Goal: Task Accomplishment & Management: Use online tool/utility

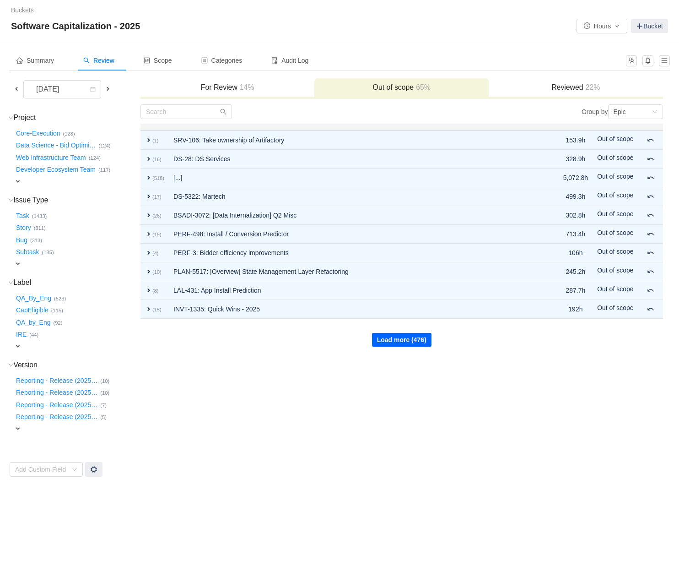
click at [397, 338] on button "Load more (476)" at bounding box center [402, 340] width 60 height 14
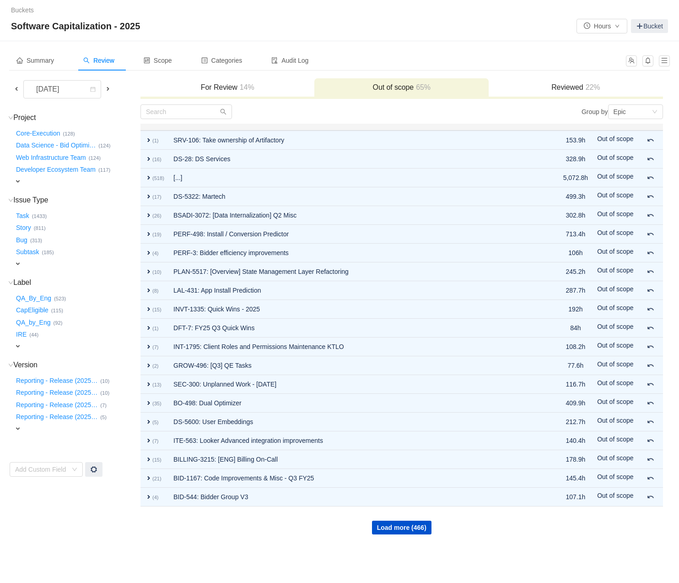
click at [107, 84] on span at bounding box center [108, 89] width 11 height 11
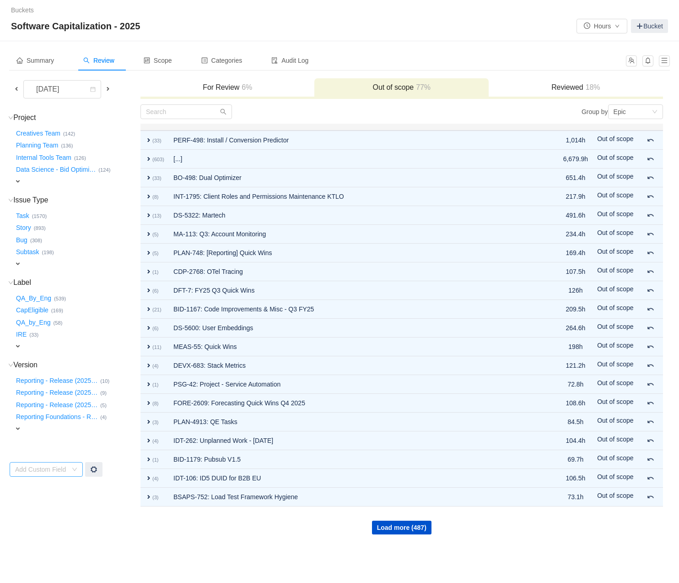
click at [69, 470] on div "Add Custom Field" at bounding box center [43, 469] width 56 height 14
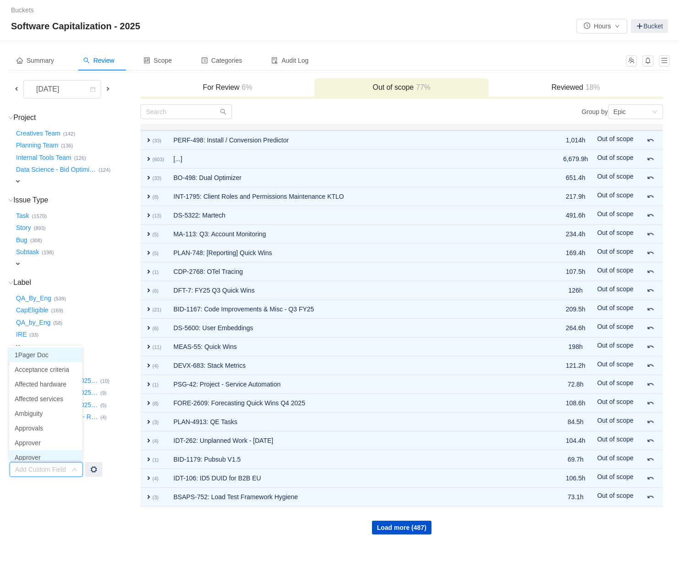
scroll to position [5, 0]
click at [71, 533] on td "Project (69) hide Creatives Team … (142) Planning Team … (136) Internal Tools T…" at bounding box center [74, 319] width 131 height 431
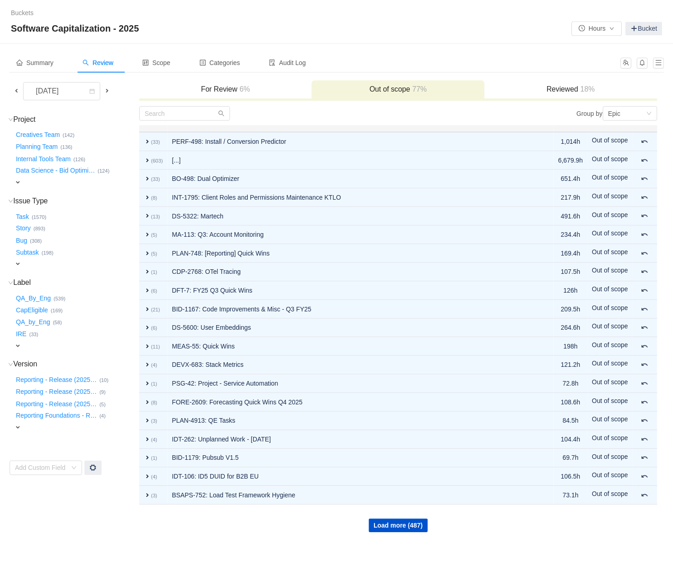
scroll to position [1, 0]
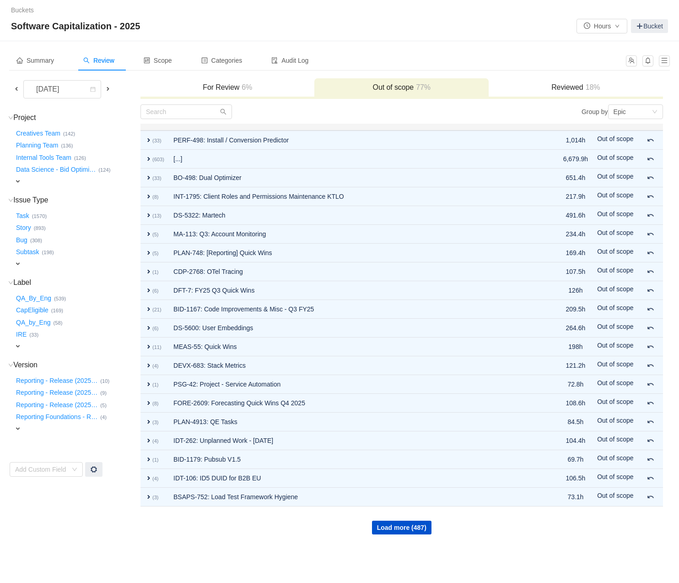
click at [71, 533] on td "Project (69) hide Creatives Team … (142) Planning Team … (136) Internal Tools T…" at bounding box center [74, 319] width 131 height 431
click at [638, 111] on div "Epic" at bounding box center [633, 112] width 38 height 14
click at [627, 146] on li "Project" at bounding box center [635, 143] width 55 height 15
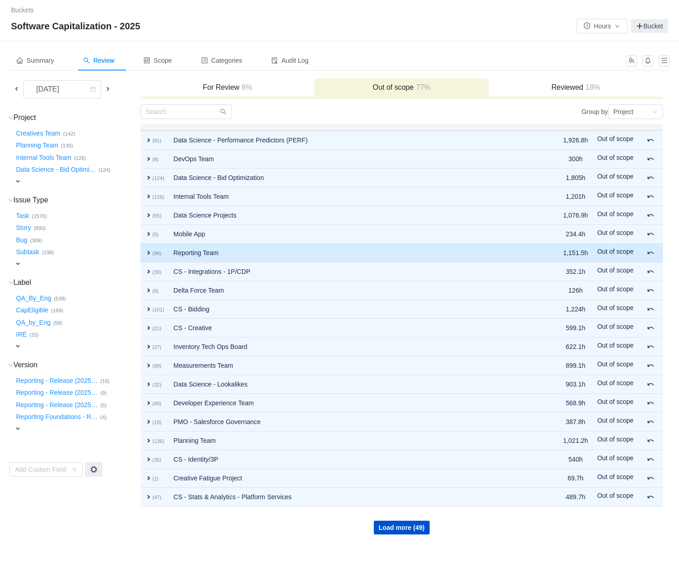
click at [147, 254] on span "expand" at bounding box center [148, 252] width 7 height 7
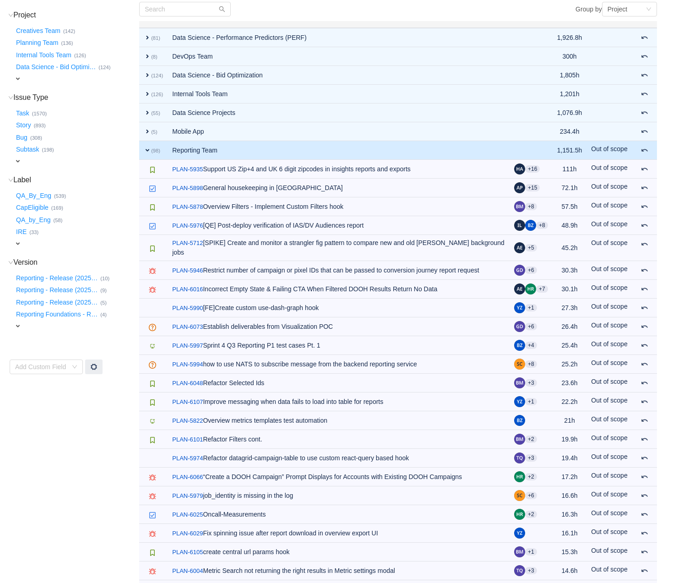
scroll to position [0, 0]
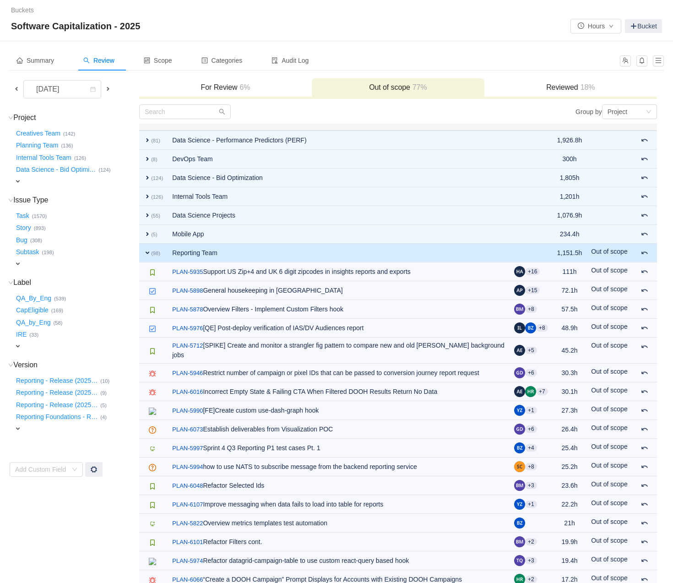
click at [149, 249] on span "expand" at bounding box center [147, 252] width 7 height 7
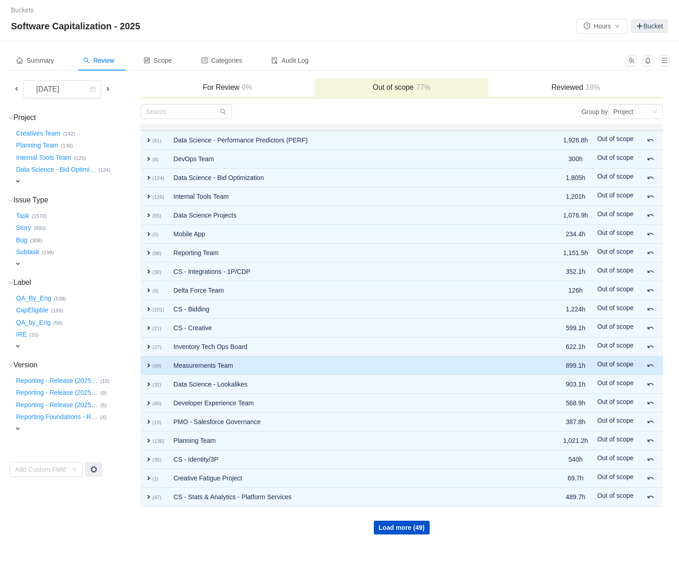
click at [149, 364] on span "expand" at bounding box center [148, 365] width 7 height 7
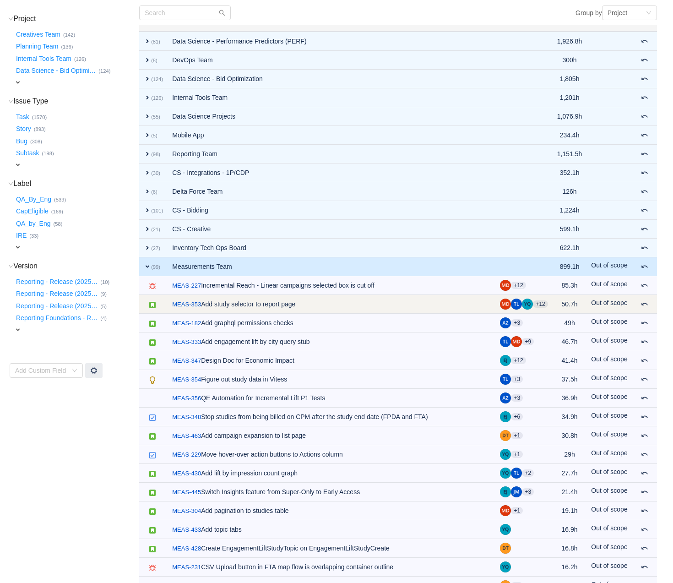
scroll to position [99, 0]
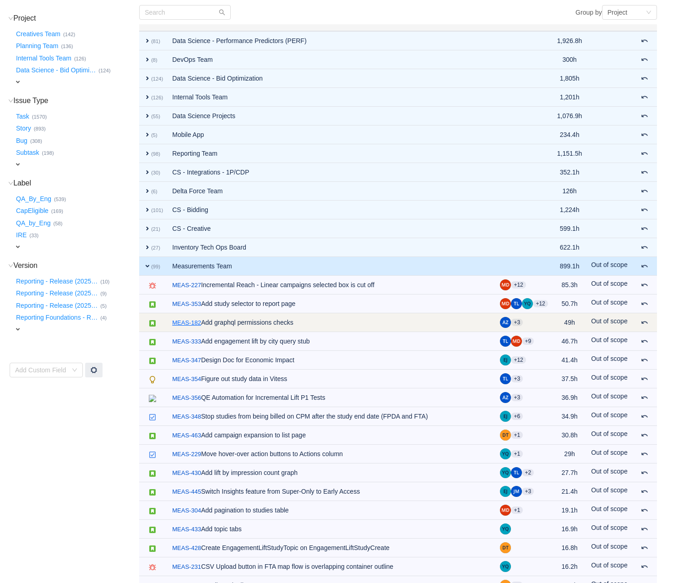
click at [200, 323] on link "MEAS-182" at bounding box center [186, 322] width 29 height 9
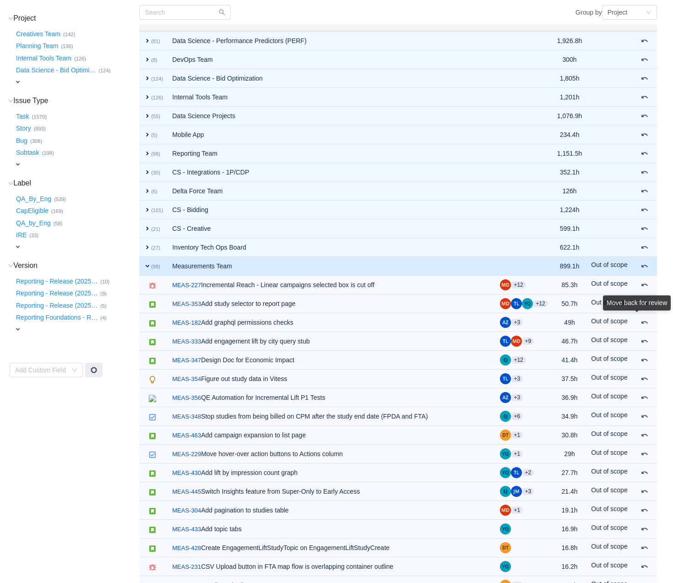
click at [645, 314] on div "Move back for review" at bounding box center [637, 304] width 68 height 19
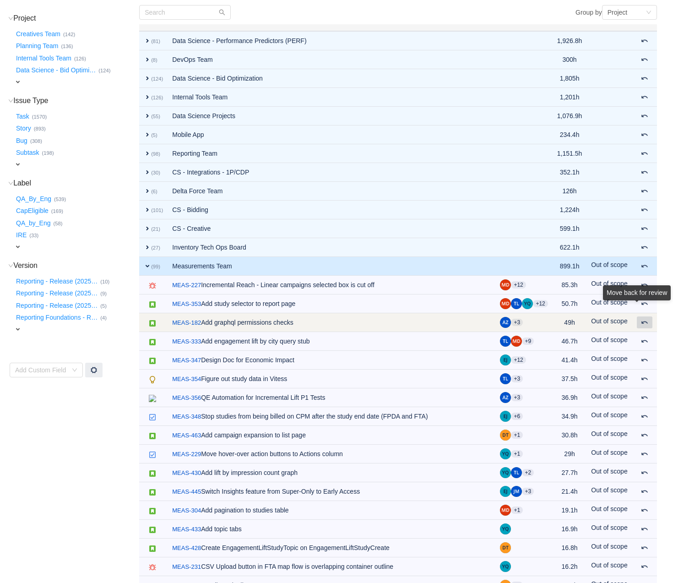
click at [646, 324] on span at bounding box center [644, 322] width 7 height 7
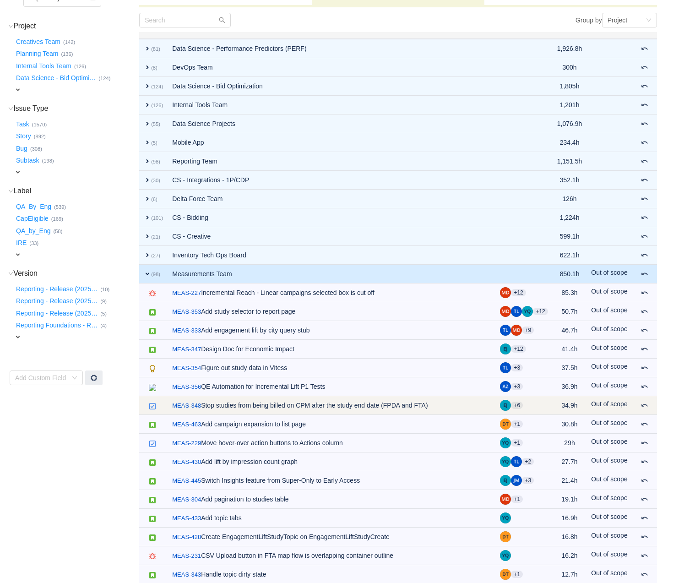
scroll to position [95, 0]
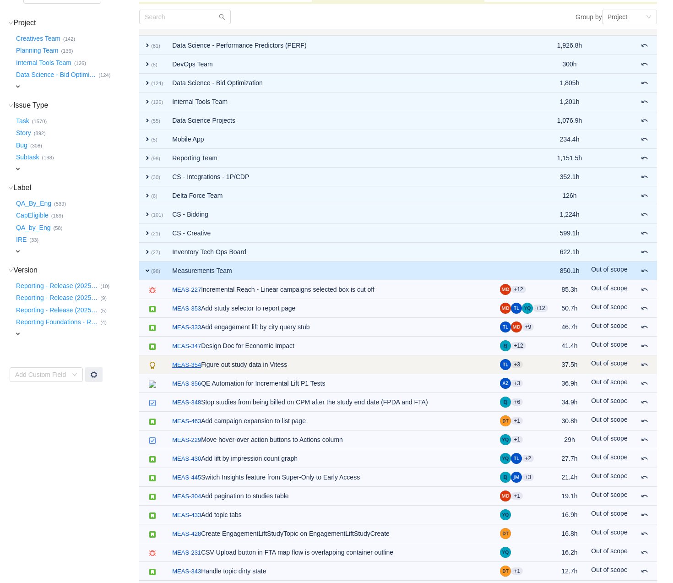
click at [195, 363] on link "MEAS-354" at bounding box center [186, 364] width 29 height 9
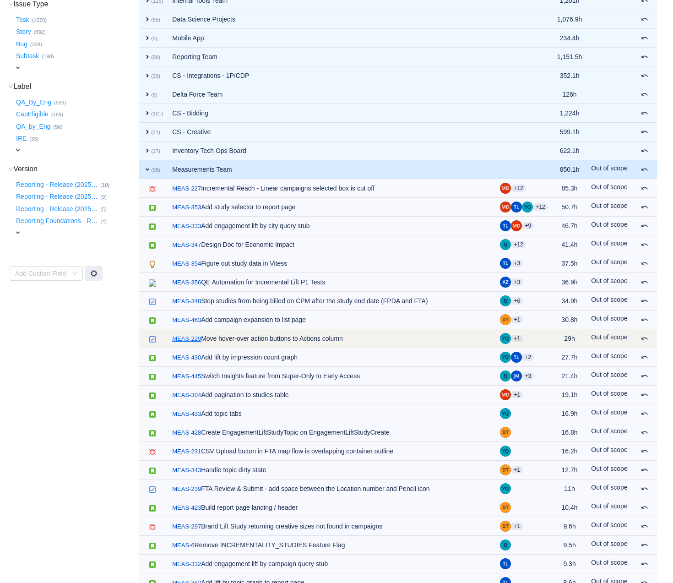
scroll to position [203, 0]
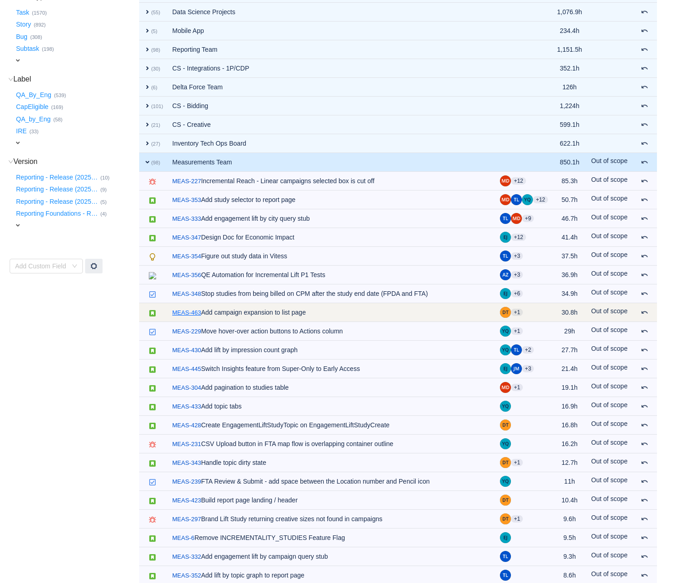
click at [188, 311] on link "MEAS-463" at bounding box center [186, 312] width 29 height 9
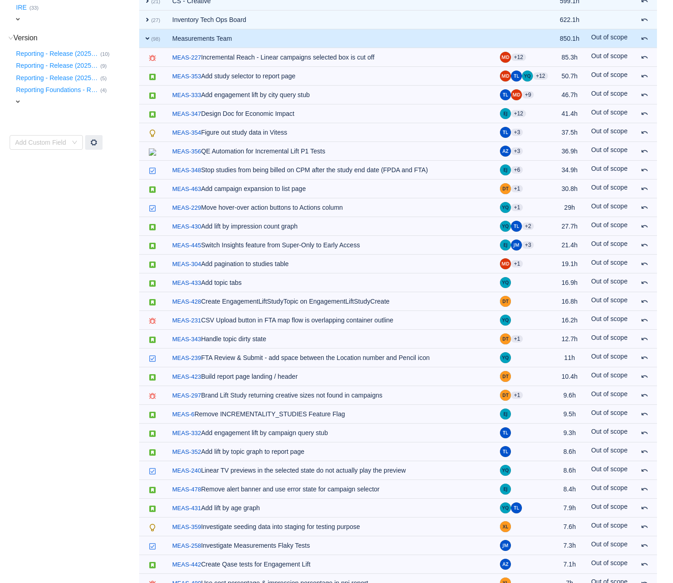
scroll to position [329, 0]
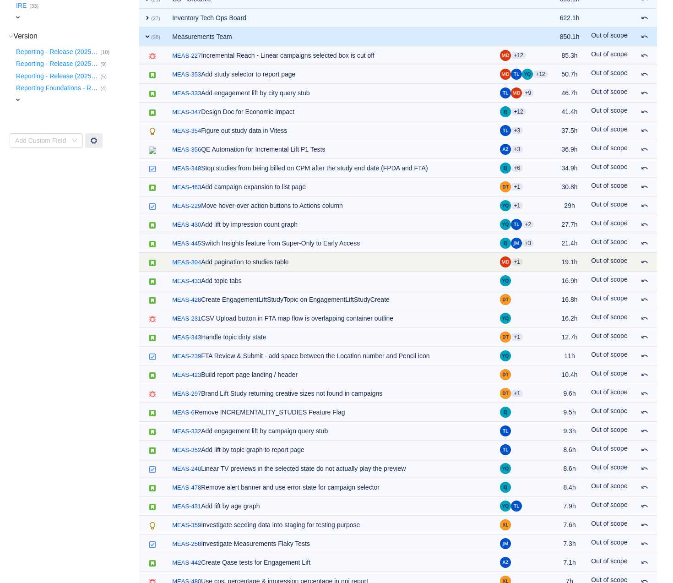
click at [186, 260] on link "MEAS-304" at bounding box center [186, 262] width 29 height 9
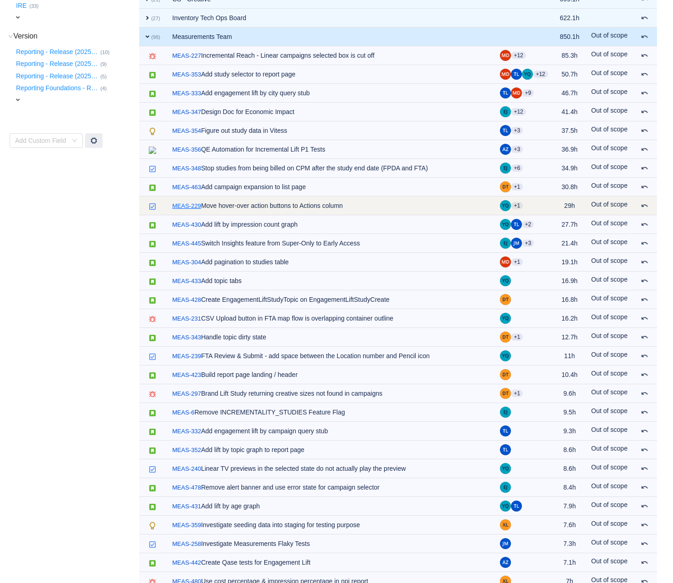
click at [185, 204] on link "MEAS-229" at bounding box center [186, 205] width 29 height 9
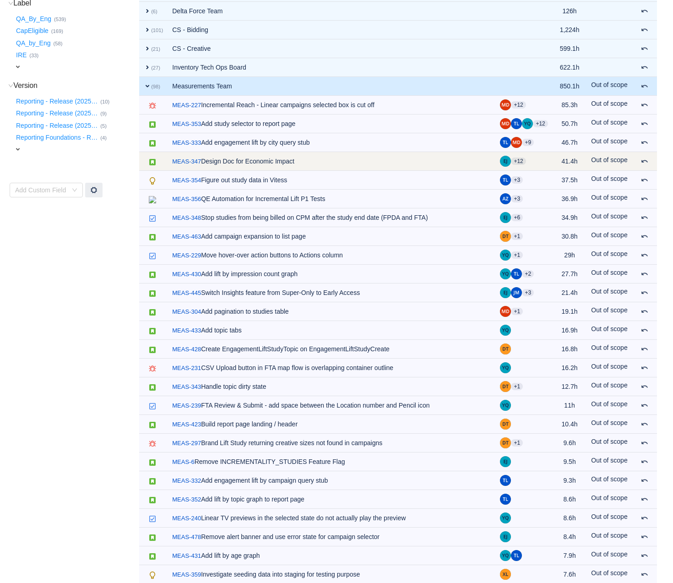
scroll to position [279, 0]
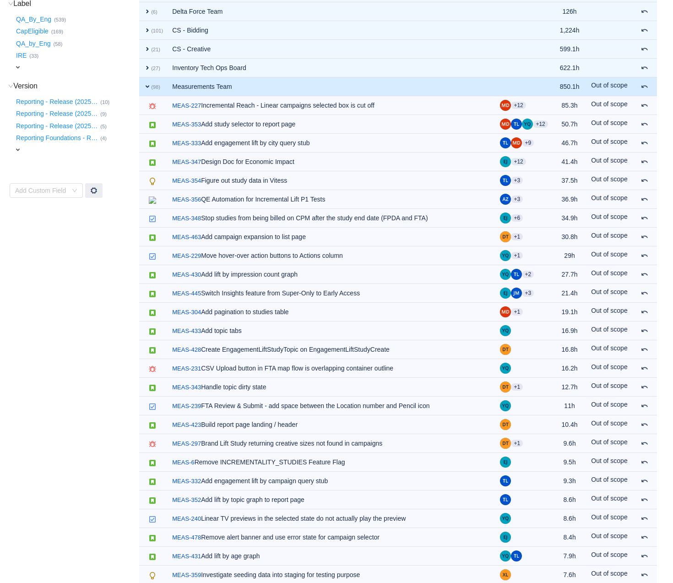
click at [146, 84] on span "expand" at bounding box center [147, 86] width 7 height 7
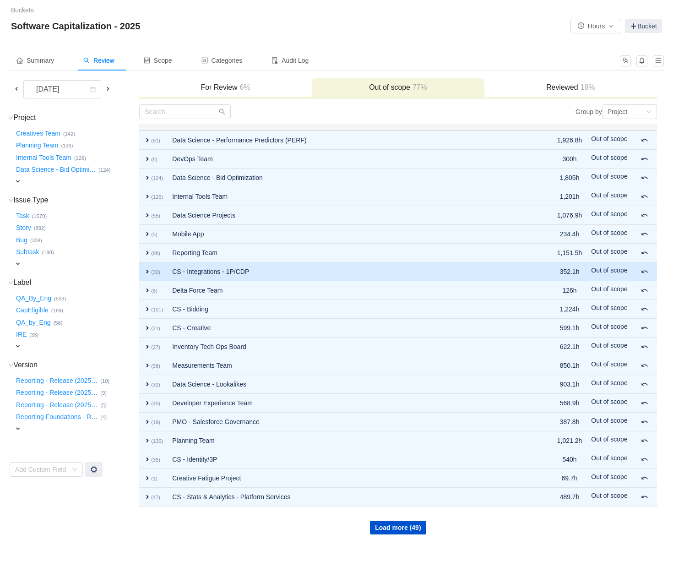
scroll to position [0, 0]
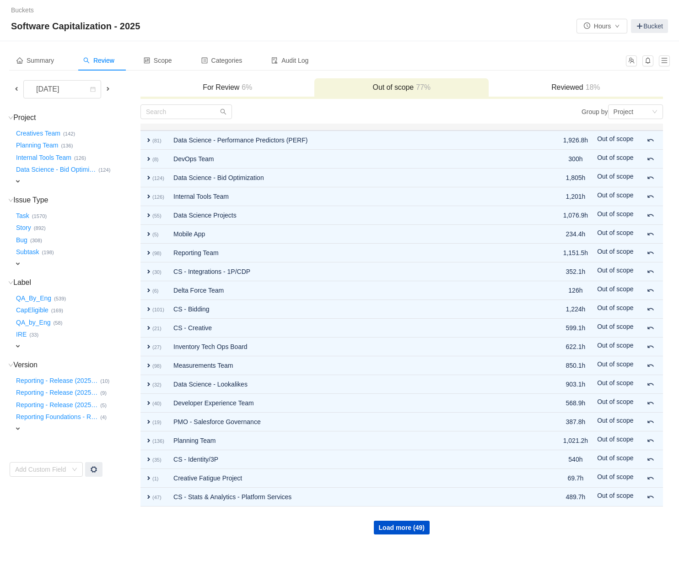
click at [210, 87] on h3 "For Review 6%" at bounding box center [227, 87] width 165 height 9
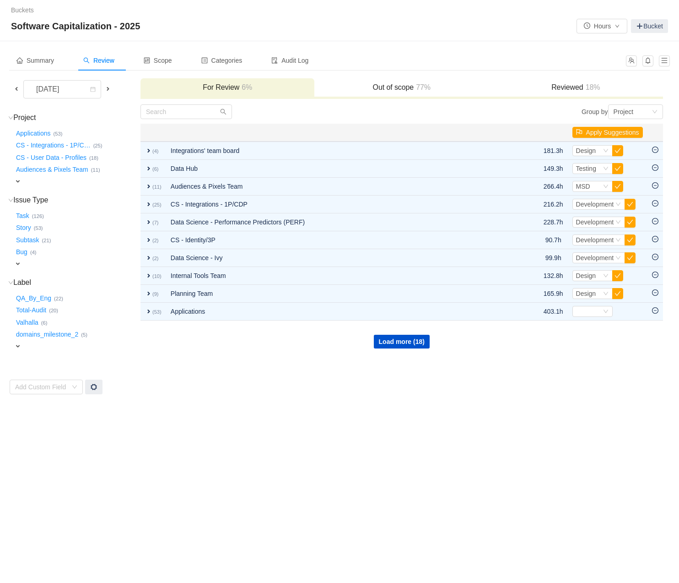
click at [405, 352] on td "Group by Project You will see tickets here after they were marked as out of sco…" at bounding box center [402, 249] width 524 height 291
click at [402, 346] on button "Load more (18)" at bounding box center [402, 342] width 56 height 14
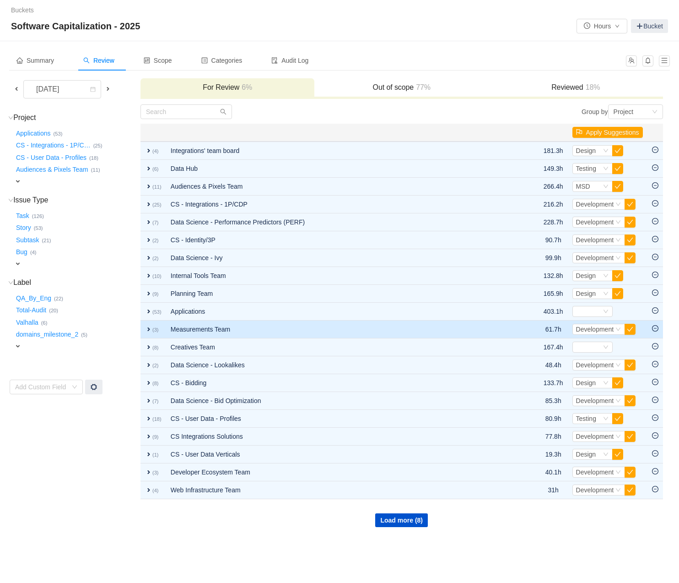
click at [193, 328] on td "Measurements Team" at bounding box center [341, 329] width 351 height 18
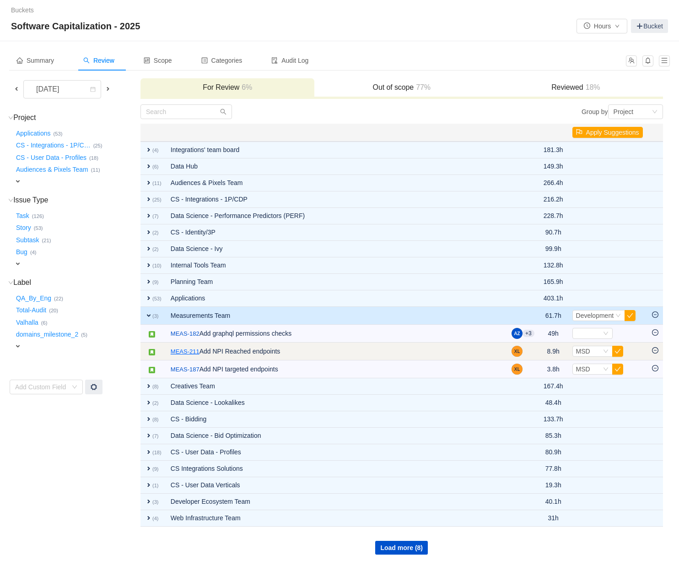
click at [187, 348] on link "MEAS-211" at bounding box center [185, 351] width 29 height 9
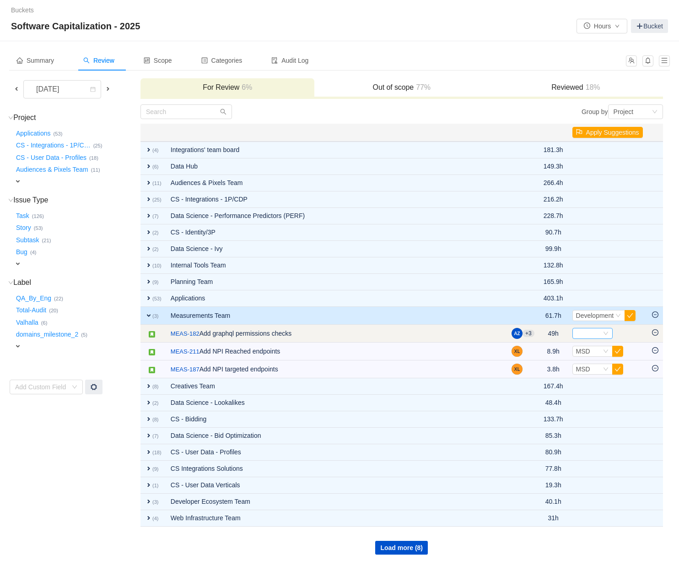
click at [607, 335] on div "Select" at bounding box center [593, 333] width 40 height 11
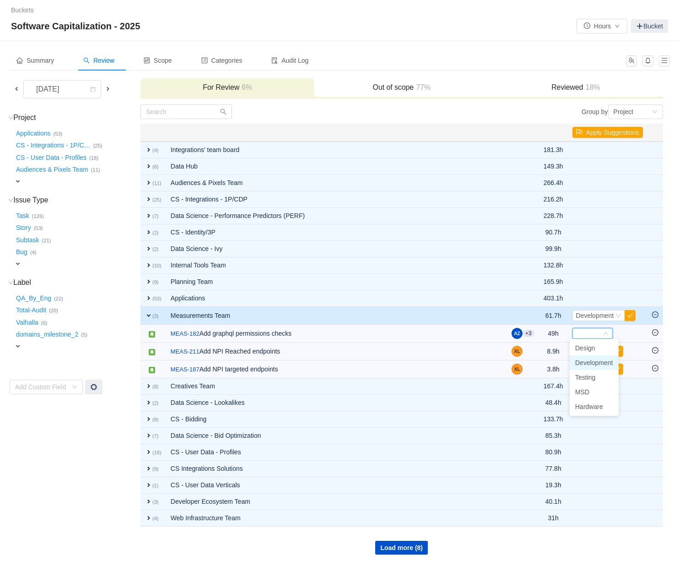
click at [595, 361] on span "Development" at bounding box center [594, 362] width 38 height 7
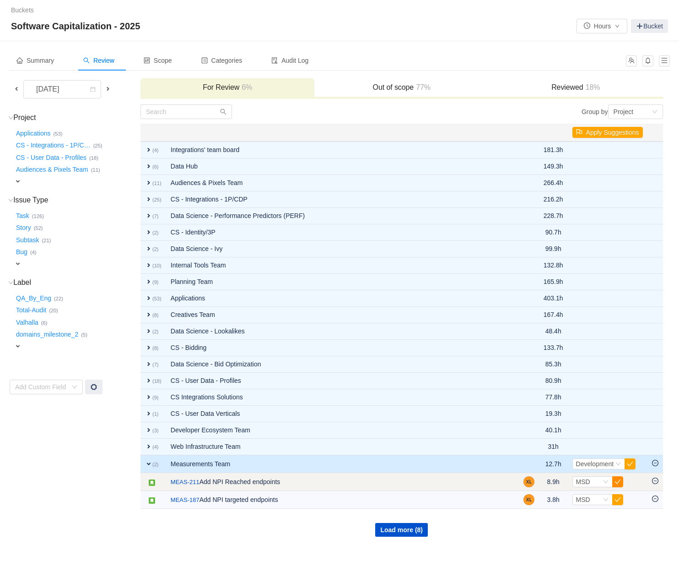
click at [616, 480] on button "button" at bounding box center [618, 481] width 11 height 11
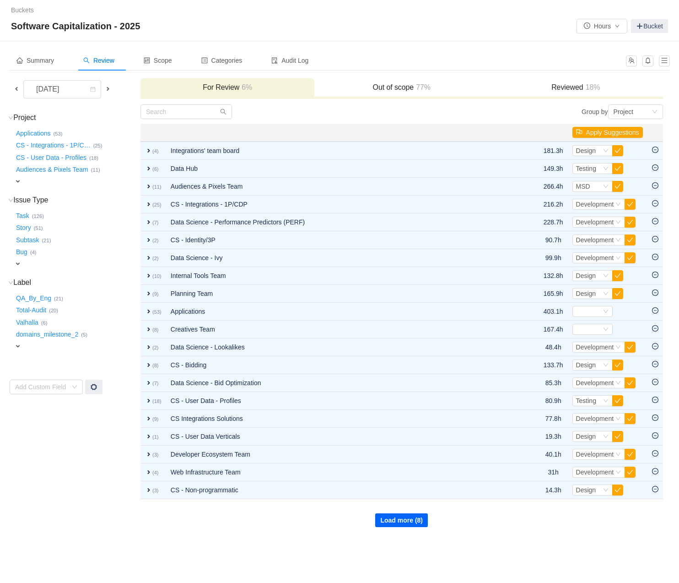
click at [397, 517] on button "Load more (8)" at bounding box center [401, 520] width 53 height 14
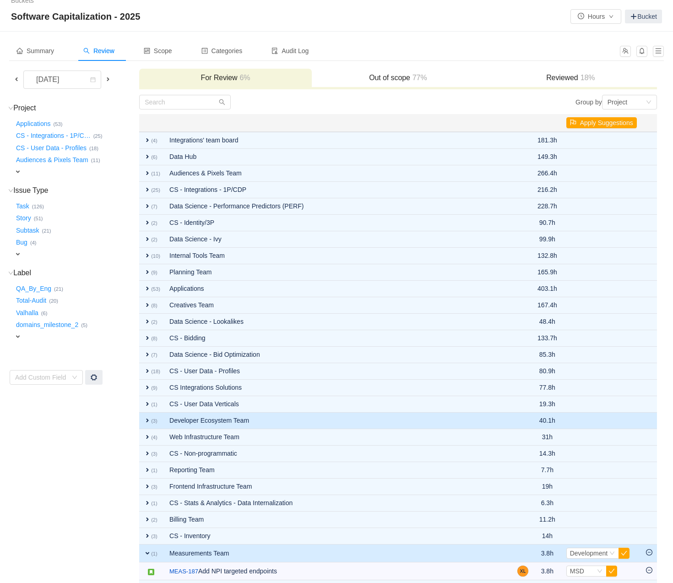
scroll to position [47, 0]
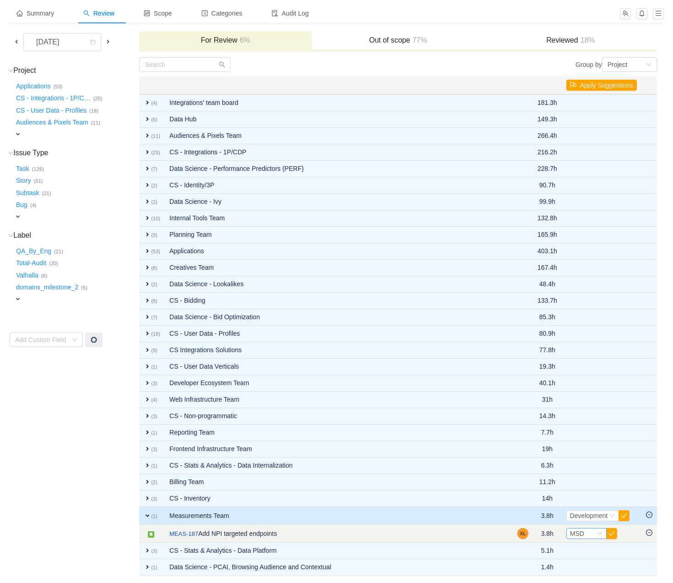
click at [591, 530] on div "Select MSD" at bounding box center [582, 533] width 25 height 10
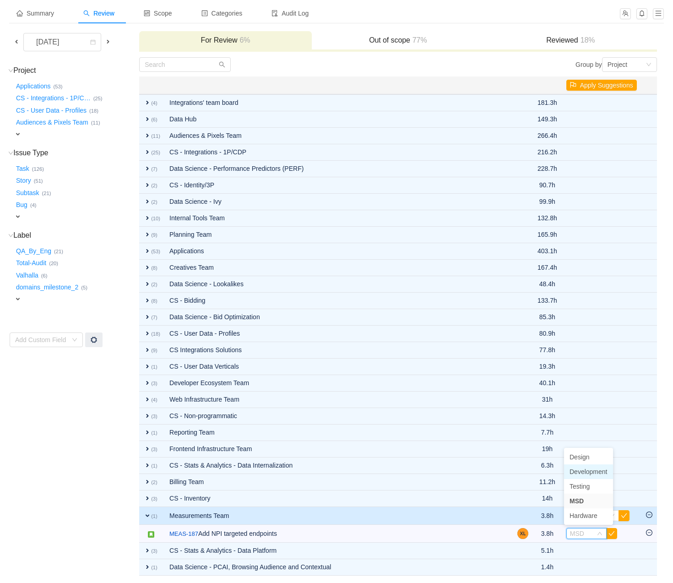
click at [587, 473] on span "Development" at bounding box center [588, 471] width 38 height 7
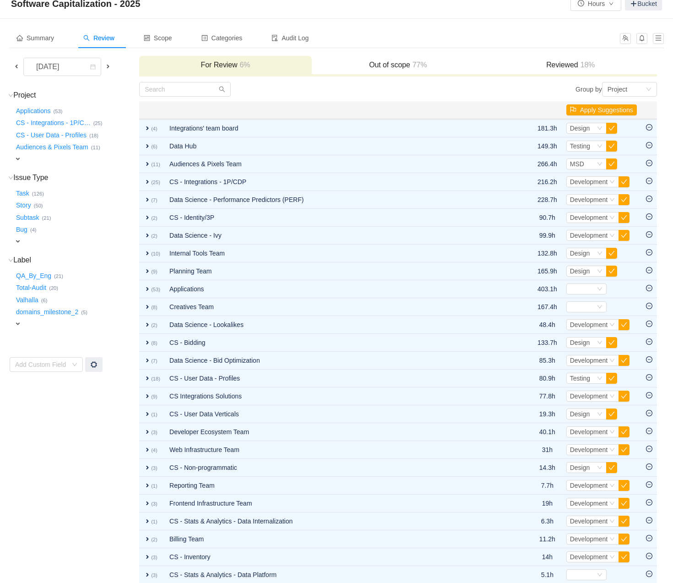
scroll to position [0, 0]
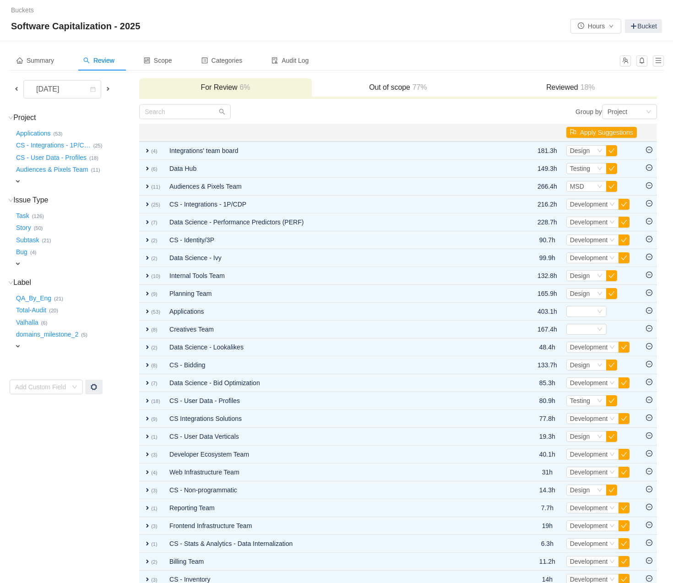
click at [416, 82] on div "Out of scope 77%" at bounding box center [398, 88] width 173 height 20
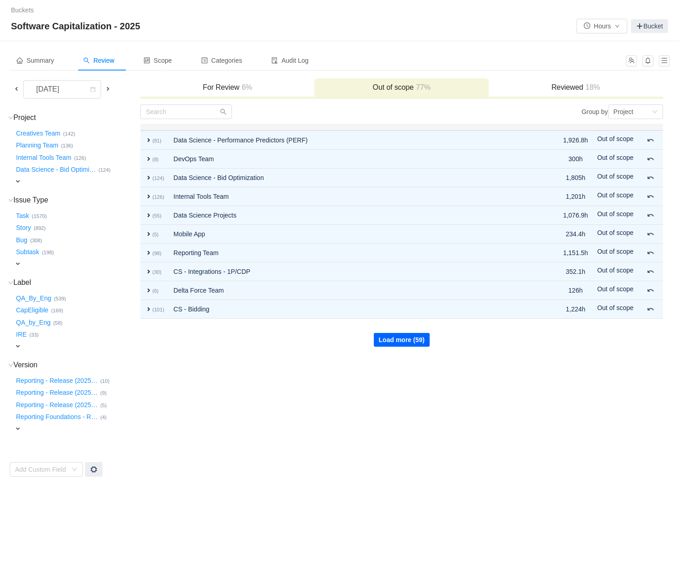
click at [392, 333] on button "Load more (59)" at bounding box center [402, 340] width 56 height 14
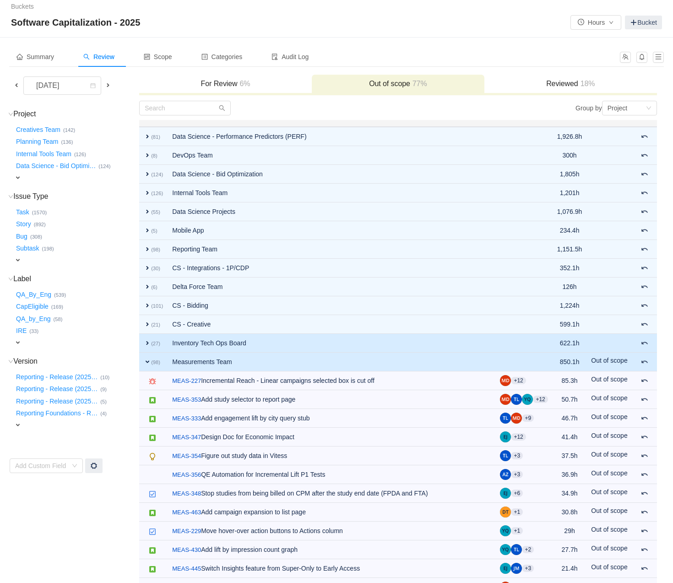
scroll to position [10, 0]
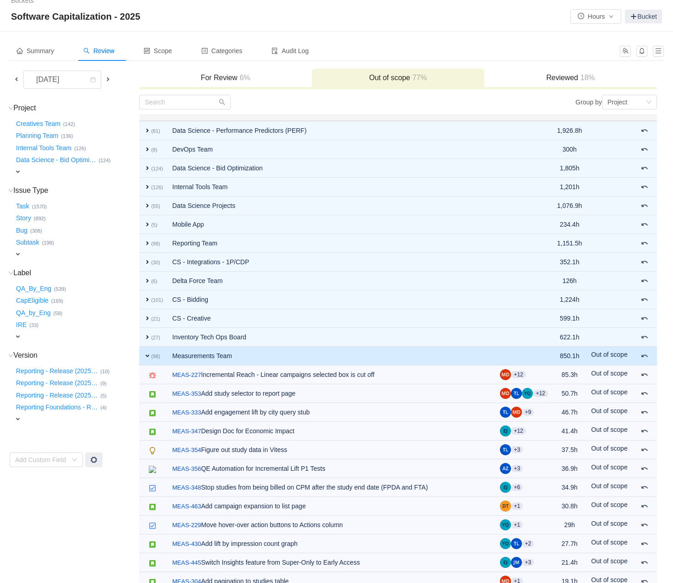
click at [165, 353] on td "expand (98)" at bounding box center [153, 356] width 28 height 19
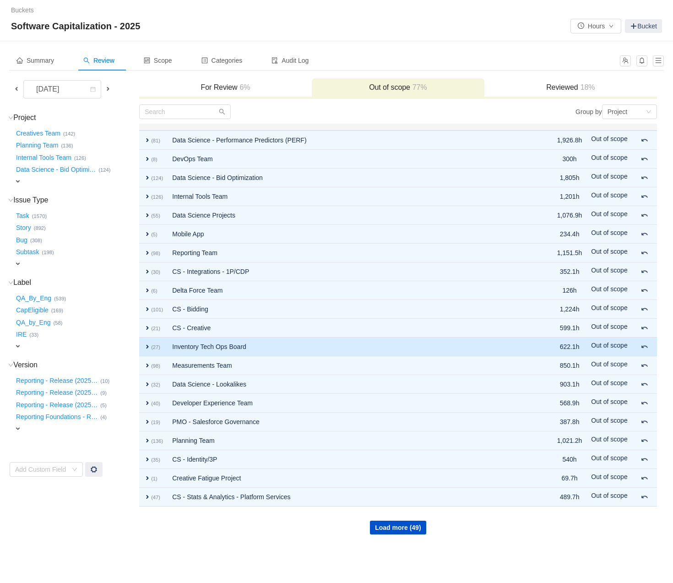
scroll to position [0, 0]
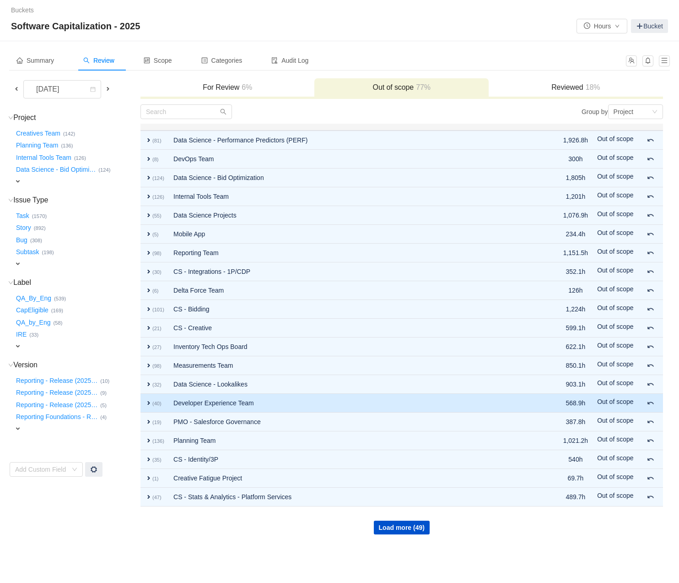
click at [311, 406] on td "Developer Experience Team" at bounding box center [352, 403] width 367 height 19
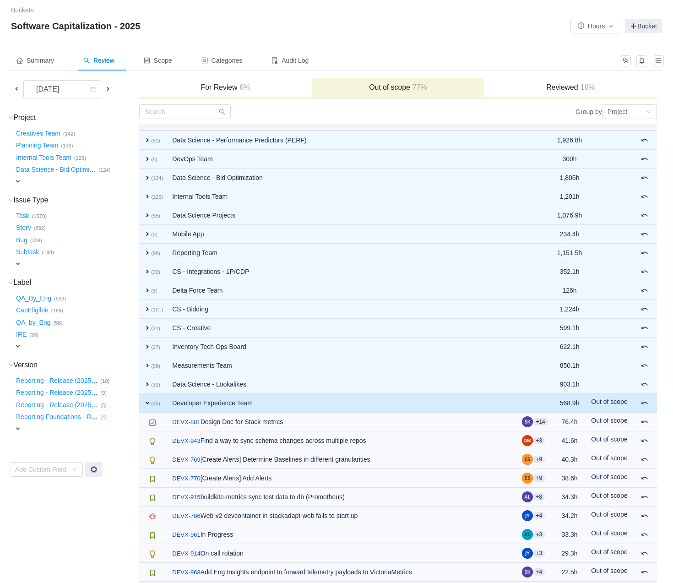
click at [310, 406] on td "Developer Experience Team" at bounding box center [343, 403] width 350 height 19
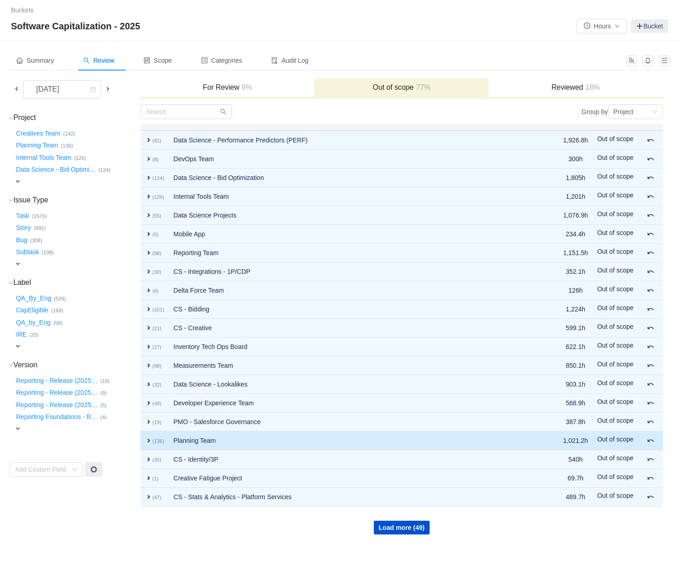
click at [286, 436] on td "Planning Team" at bounding box center [352, 440] width 367 height 19
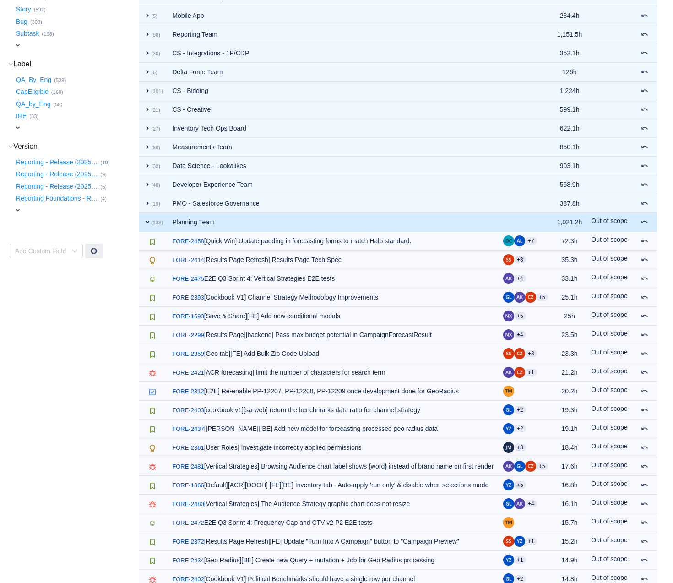
scroll to position [242, 0]
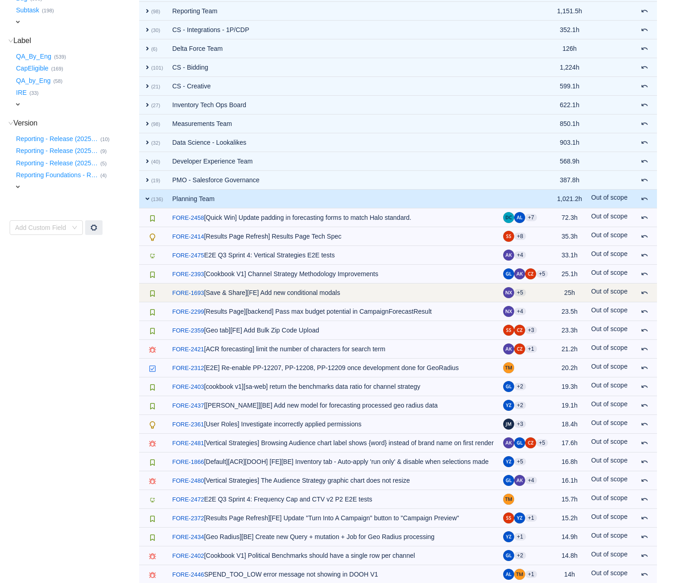
click at [363, 293] on td "/ FORE-1693 [Save & Share][FE] Add new conditional modals" at bounding box center [333, 292] width 331 height 19
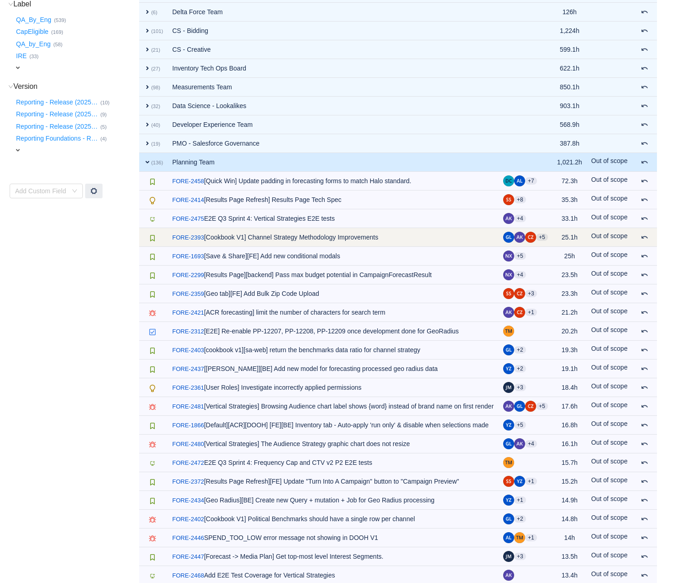
scroll to position [277, 0]
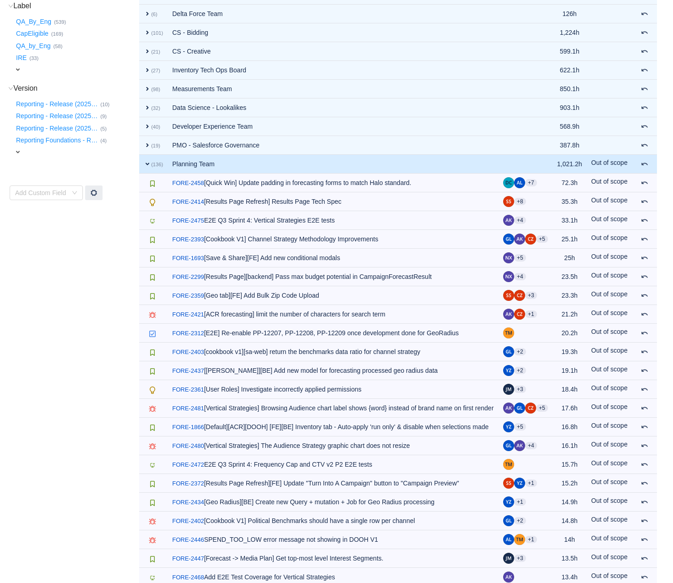
click at [225, 159] on td "Planning Team" at bounding box center [333, 164] width 331 height 19
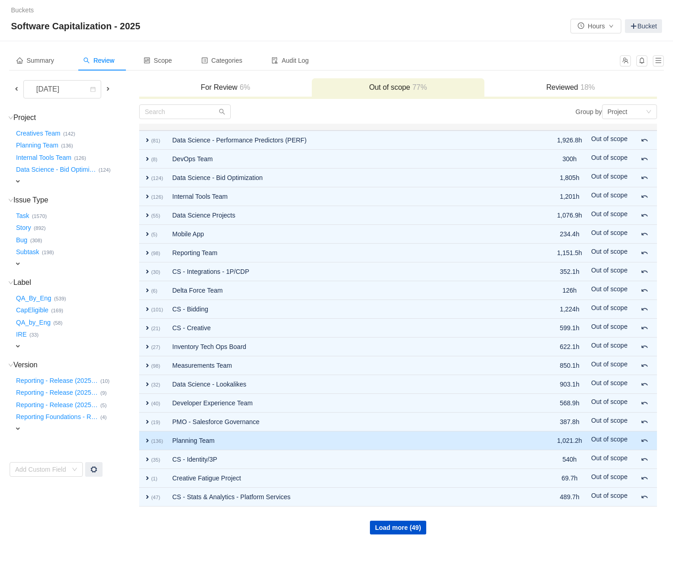
scroll to position [0, 0]
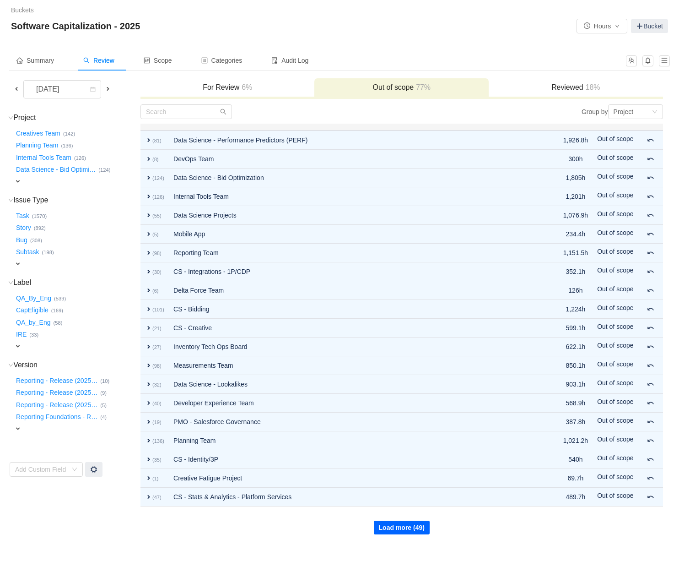
click at [407, 524] on button "Load more (49)" at bounding box center [402, 528] width 56 height 14
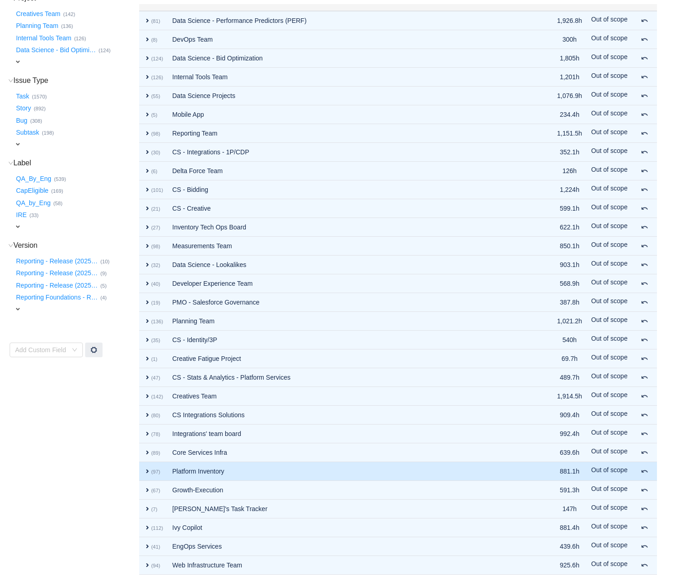
scroll to position [147, 0]
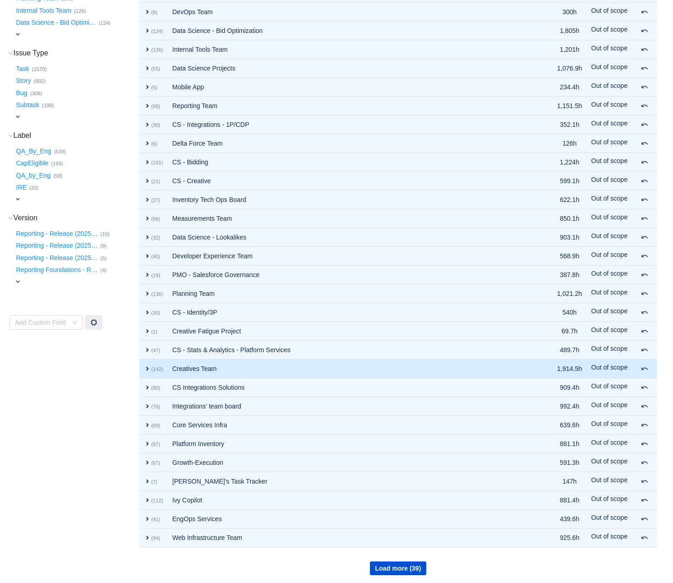
click at [248, 372] on td "Creatives Team" at bounding box center [349, 368] width 362 height 19
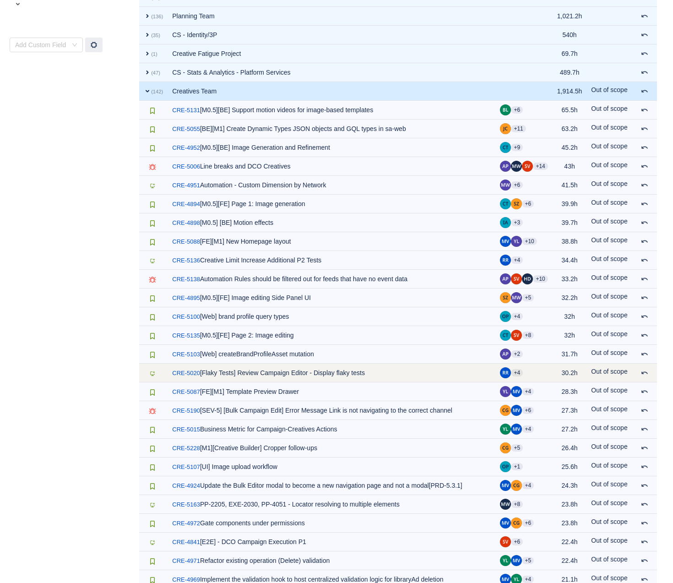
scroll to position [429, 0]
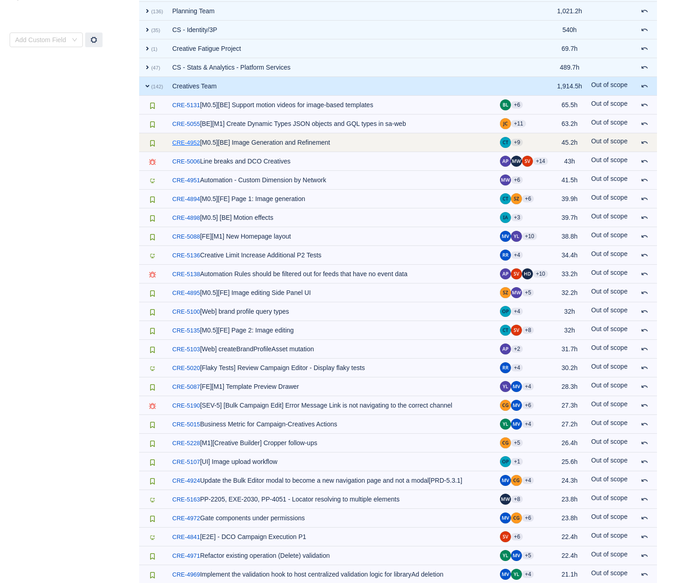
click at [183, 143] on link "CRE-4952" at bounding box center [186, 142] width 28 height 9
click at [644, 144] on span at bounding box center [644, 142] width 7 height 7
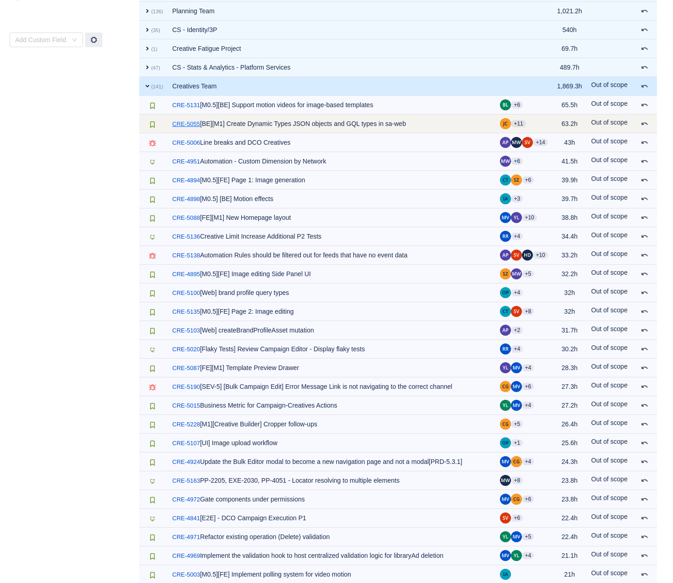
click at [180, 124] on link "CRE-5055" at bounding box center [186, 123] width 28 height 9
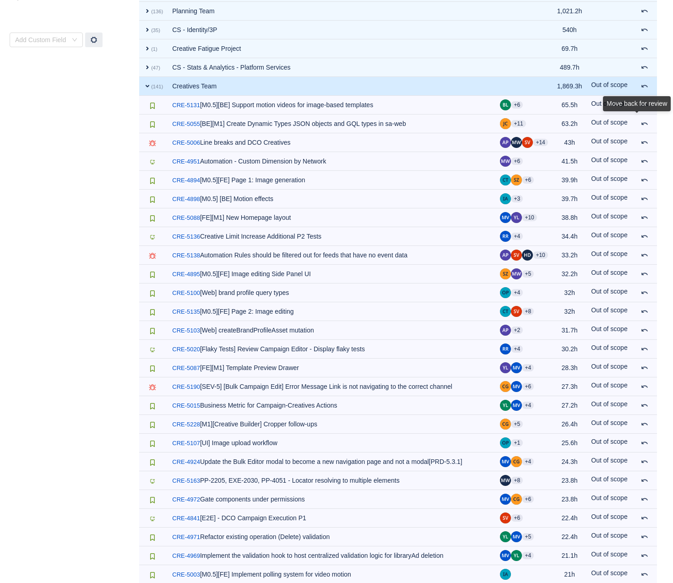
click at [644, 115] on div "Move back for review" at bounding box center [637, 105] width 68 height 19
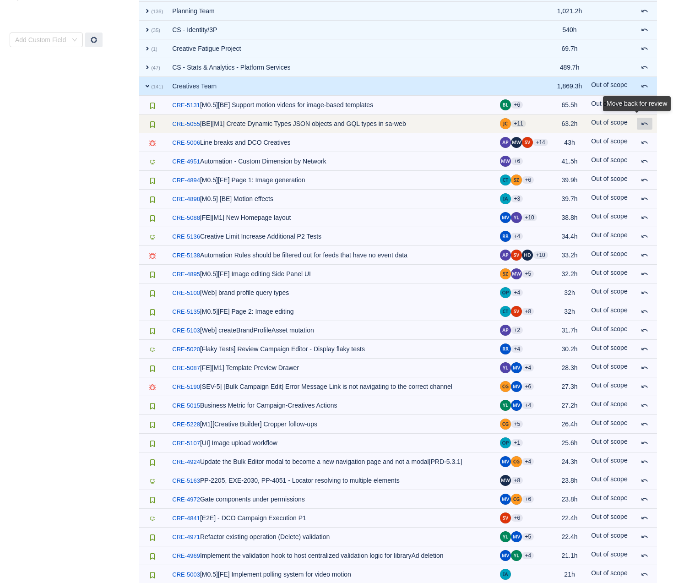
click at [646, 126] on button at bounding box center [645, 124] width 16 height 12
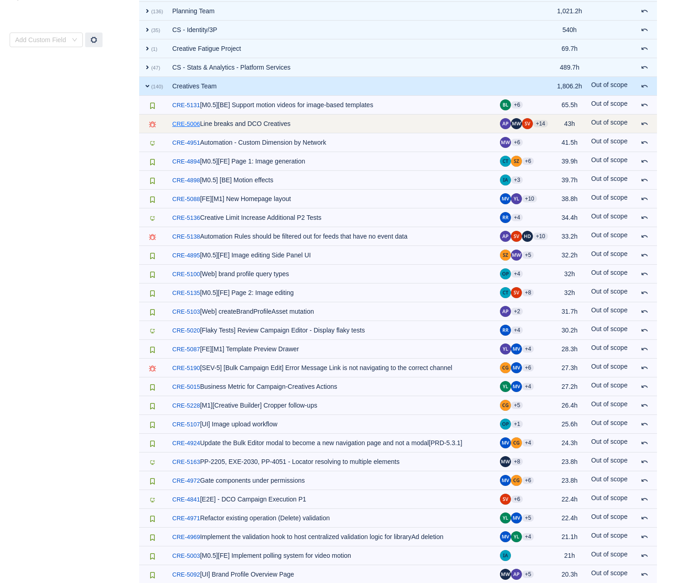
click at [187, 121] on link "CRE-5006" at bounding box center [186, 123] width 28 height 9
click at [649, 125] on button at bounding box center [645, 124] width 16 height 12
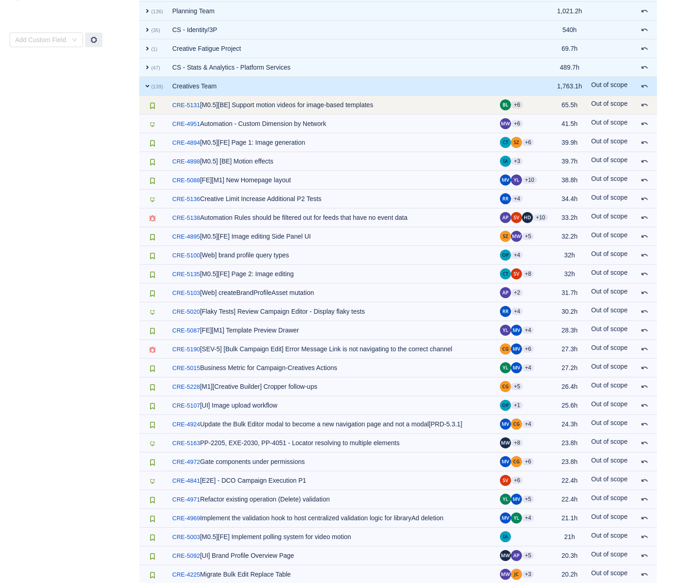
click at [240, 99] on td "/ CRE-5131 [M0.5][BE] Support motion videos for image-based templates" at bounding box center [332, 105] width 328 height 19
click at [191, 104] on link "CRE-5131" at bounding box center [186, 105] width 28 height 9
click at [645, 106] on span at bounding box center [644, 104] width 7 height 7
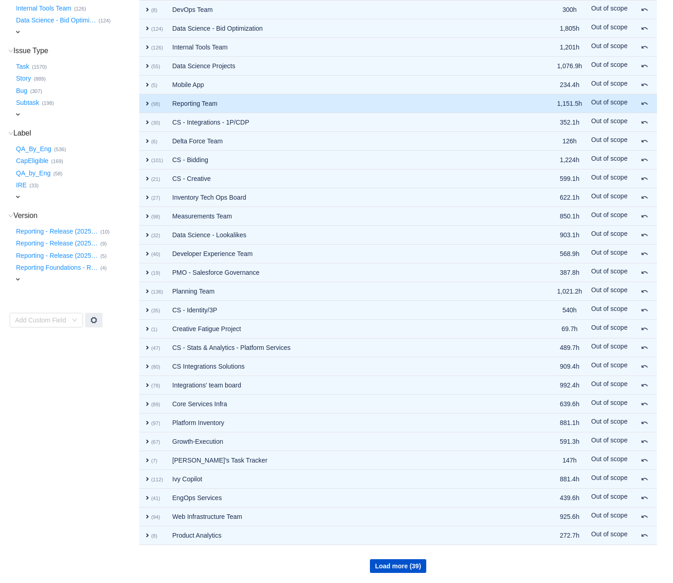
scroll to position [147, 0]
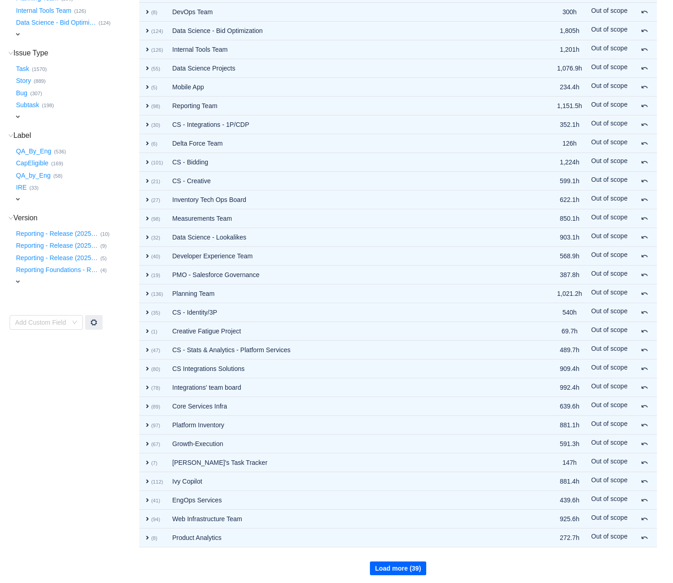
click at [391, 568] on button "Load more (39)" at bounding box center [398, 568] width 56 height 14
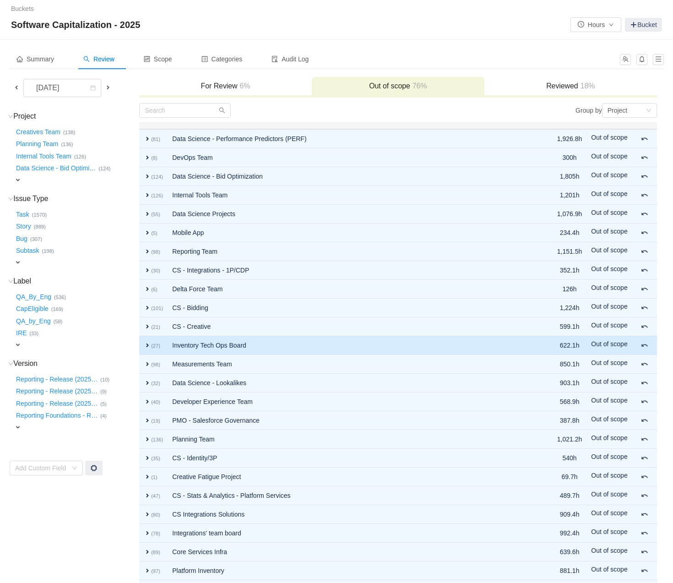
scroll to position [334, 0]
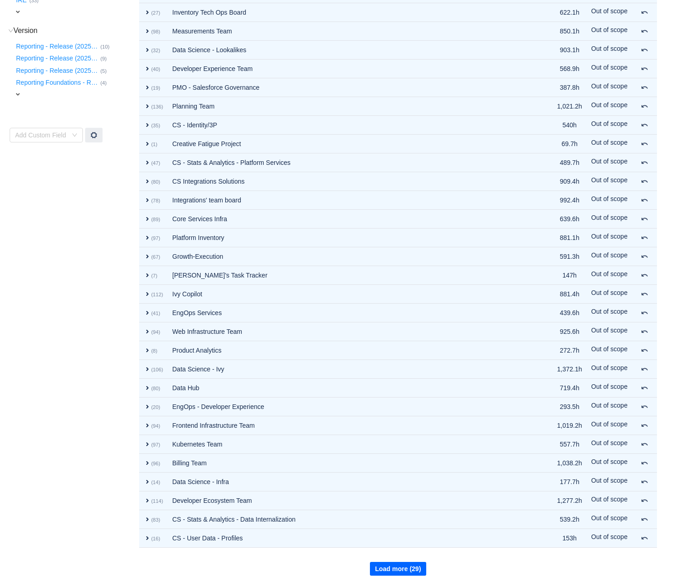
click at [420, 564] on button "Load more (29)" at bounding box center [398, 569] width 56 height 14
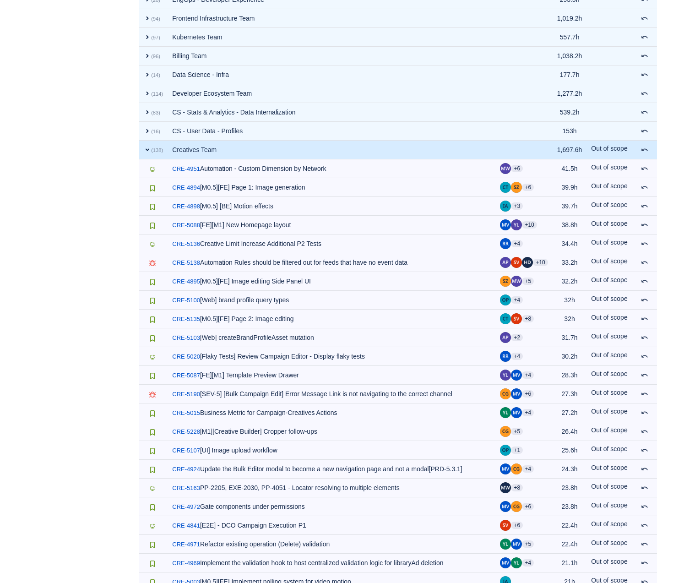
scroll to position [609, 0]
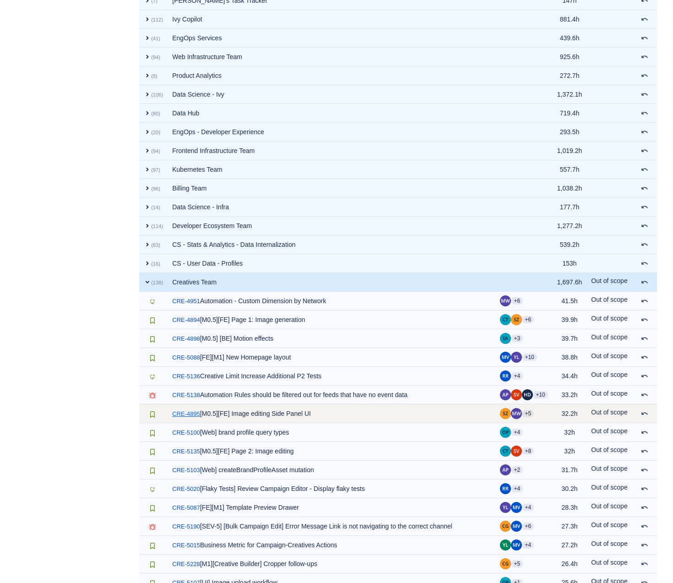
click at [188, 412] on link "CRE-4895" at bounding box center [186, 413] width 28 height 9
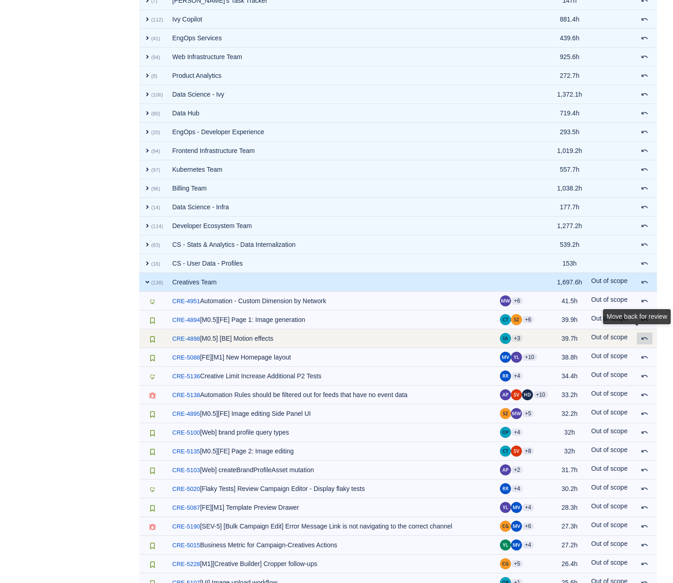
click at [645, 339] on span at bounding box center [644, 338] width 7 height 7
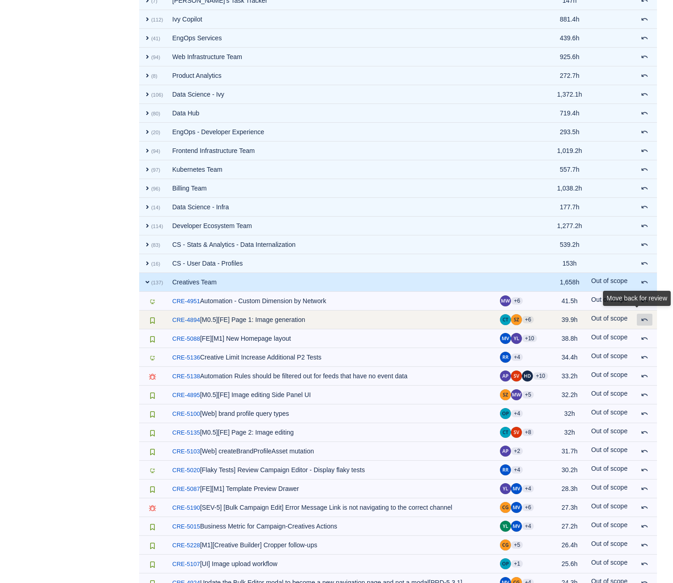
click at [645, 319] on span at bounding box center [644, 319] width 7 height 7
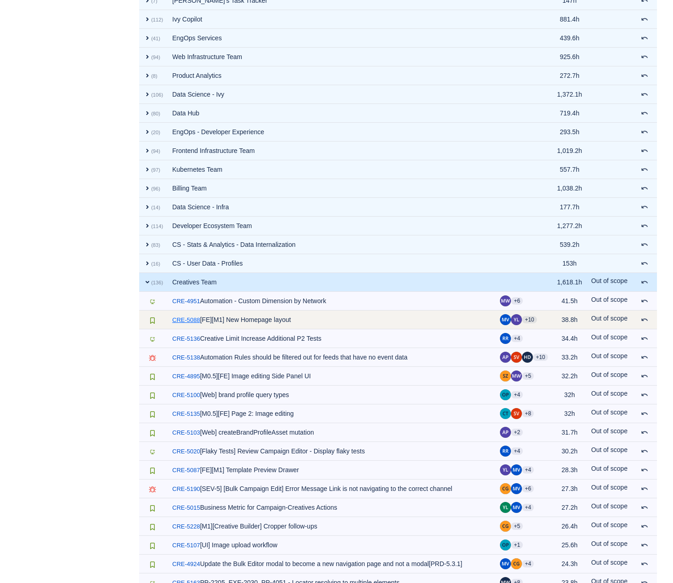
click at [184, 317] on link "CRE-5088" at bounding box center [186, 319] width 28 height 9
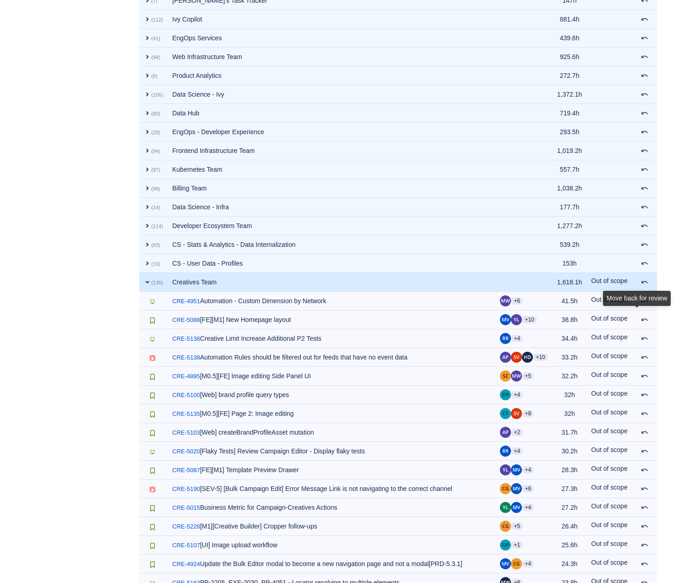
click at [643, 309] on div "Move back for review" at bounding box center [637, 300] width 68 height 19
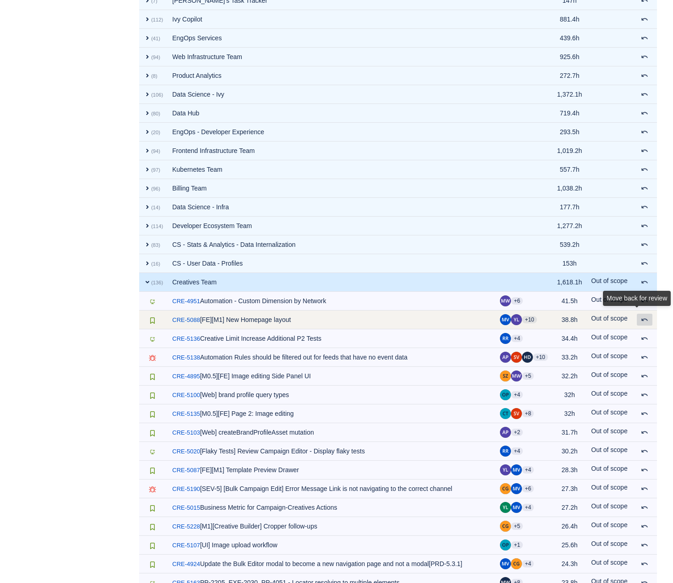
click at [645, 320] on span at bounding box center [644, 319] width 7 height 7
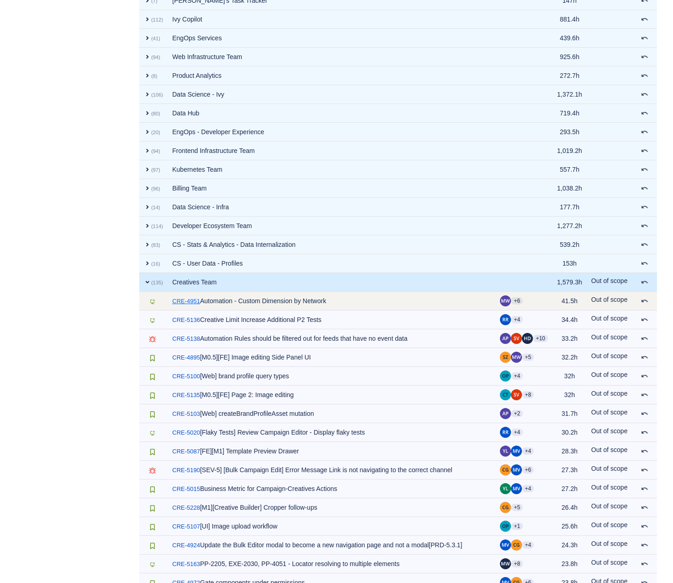
click at [193, 302] on link "CRE-4951" at bounding box center [186, 301] width 28 height 9
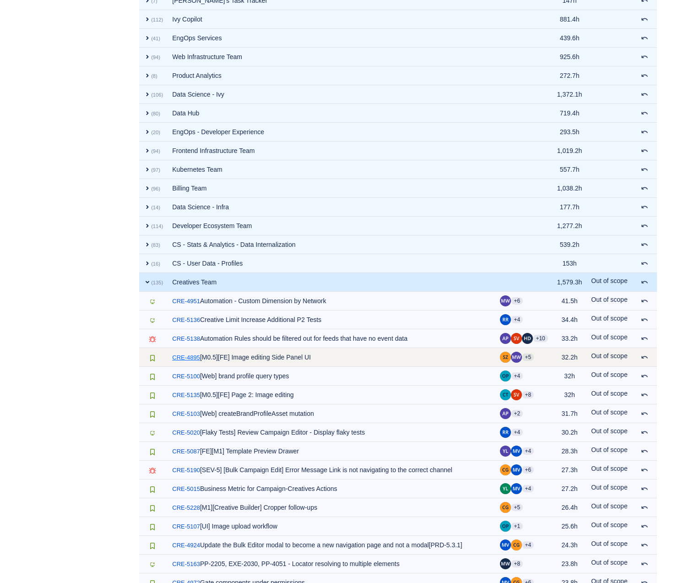
click at [188, 356] on link "CRE-4895" at bounding box center [186, 357] width 28 height 9
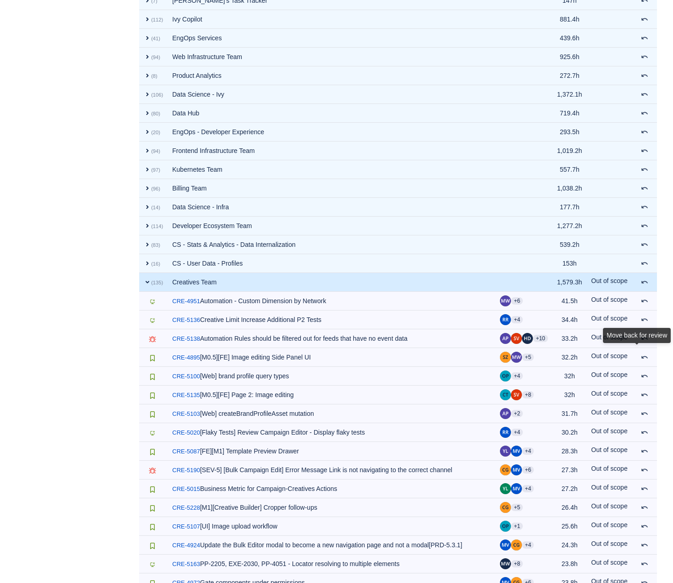
click at [645, 347] on div "Move back for review" at bounding box center [637, 337] width 68 height 19
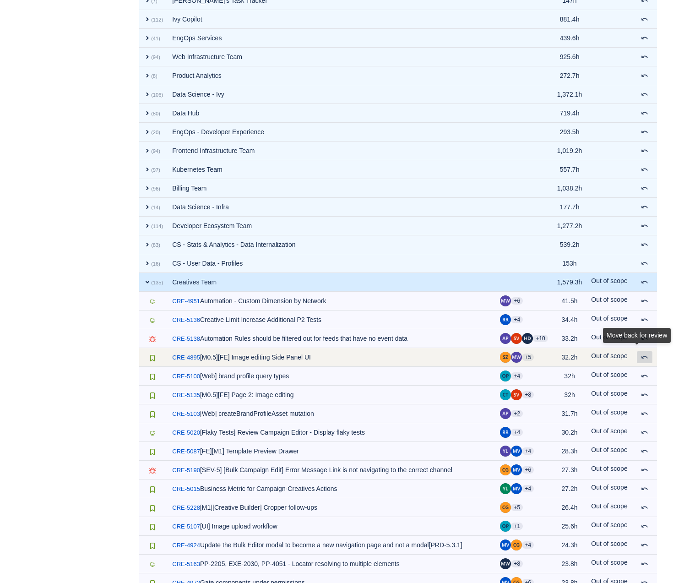
click at [644, 357] on span at bounding box center [644, 356] width 7 height 7
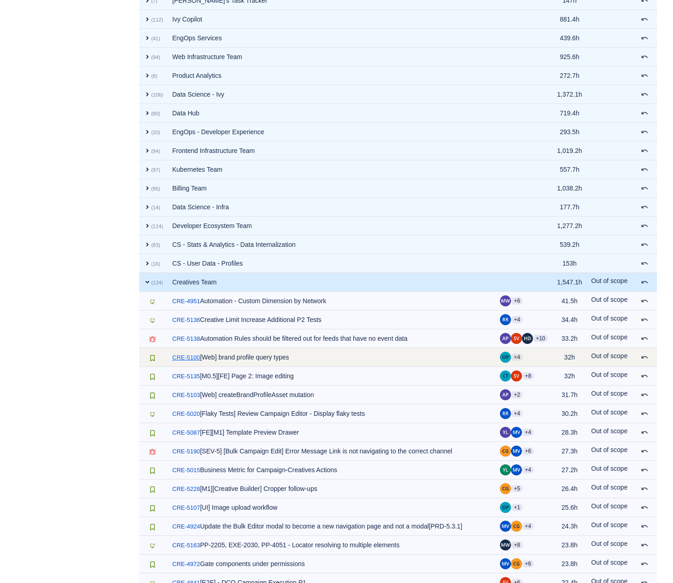
click at [197, 356] on link "CRE-5100" at bounding box center [186, 357] width 28 height 9
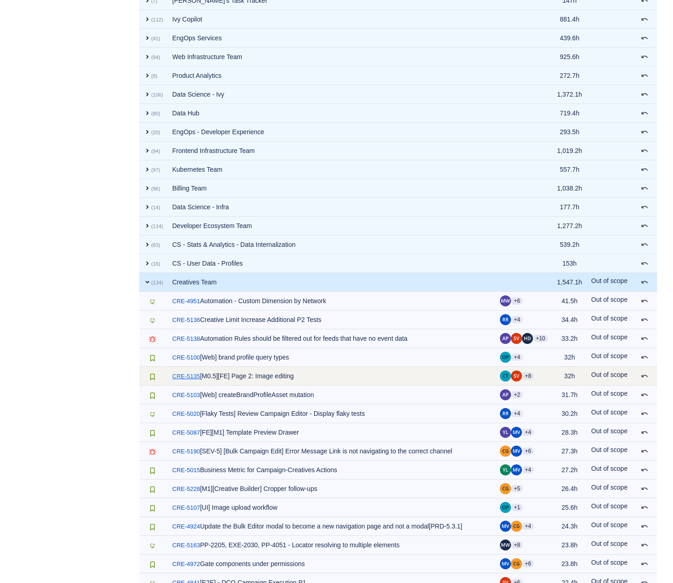
click at [189, 373] on link "CRE-5135" at bounding box center [186, 376] width 28 height 9
click at [645, 365] on div "Move back for review" at bounding box center [637, 356] width 68 height 19
click at [645, 375] on span at bounding box center [644, 375] width 7 height 7
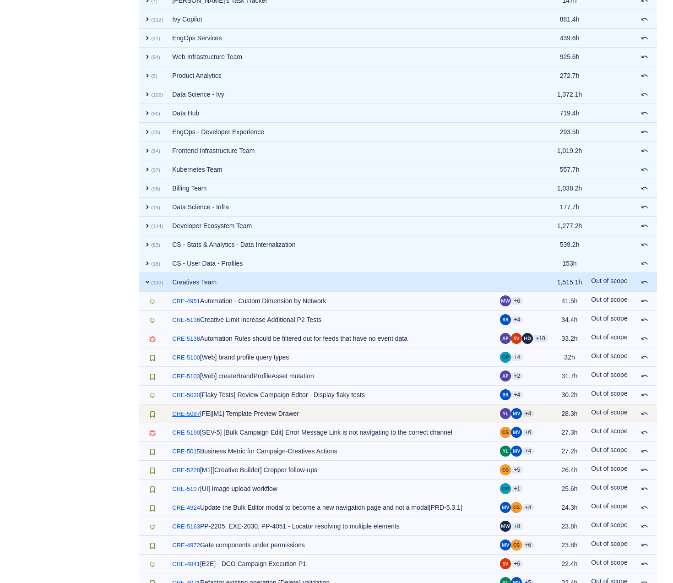
click at [193, 413] on link "CRE-5087" at bounding box center [186, 413] width 28 height 9
click at [645, 412] on span at bounding box center [644, 413] width 7 height 7
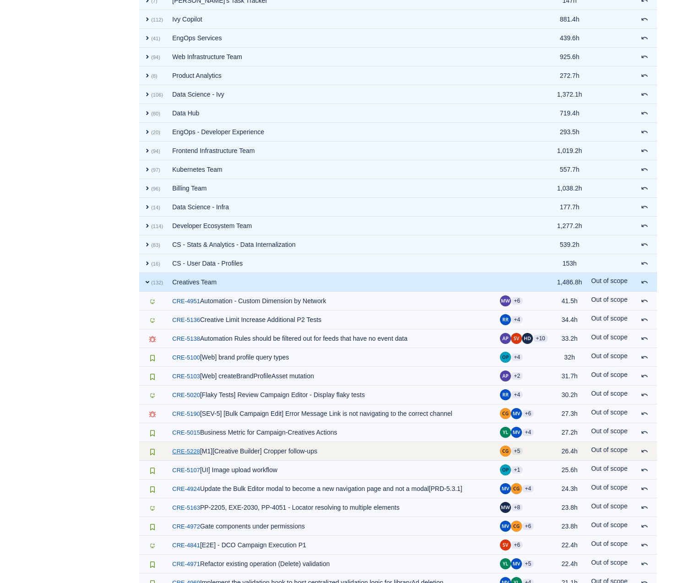
click at [181, 447] on link "CRE-5228" at bounding box center [186, 451] width 28 height 9
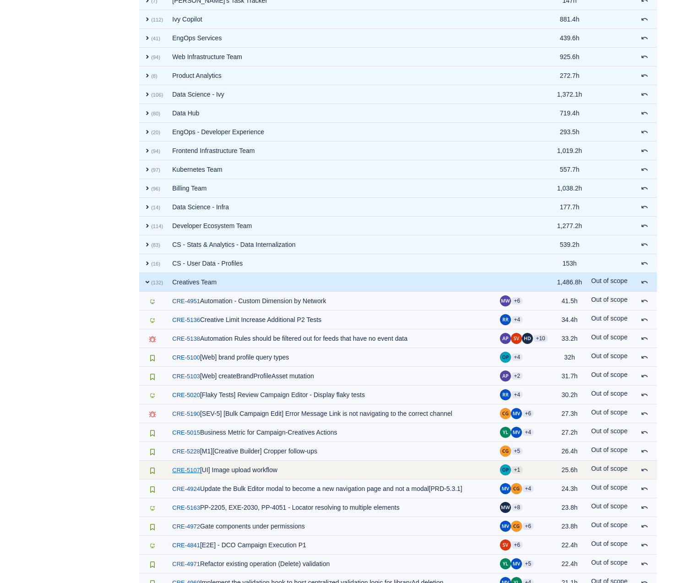
click at [195, 467] on link "CRE-5107" at bounding box center [186, 470] width 28 height 9
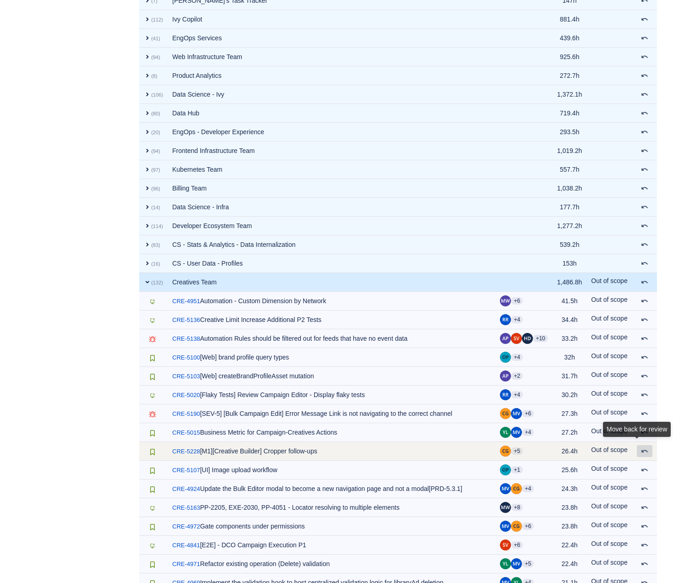
click at [647, 450] on span at bounding box center [644, 450] width 7 height 7
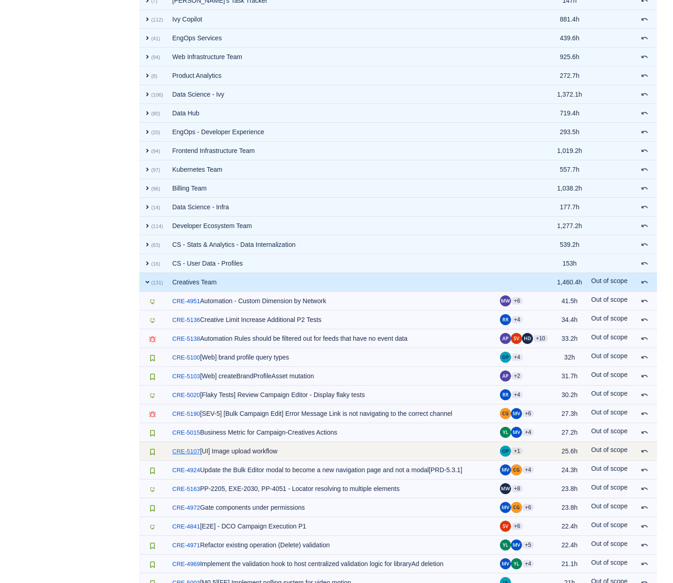
click at [184, 450] on link "CRE-5107" at bounding box center [186, 451] width 28 height 9
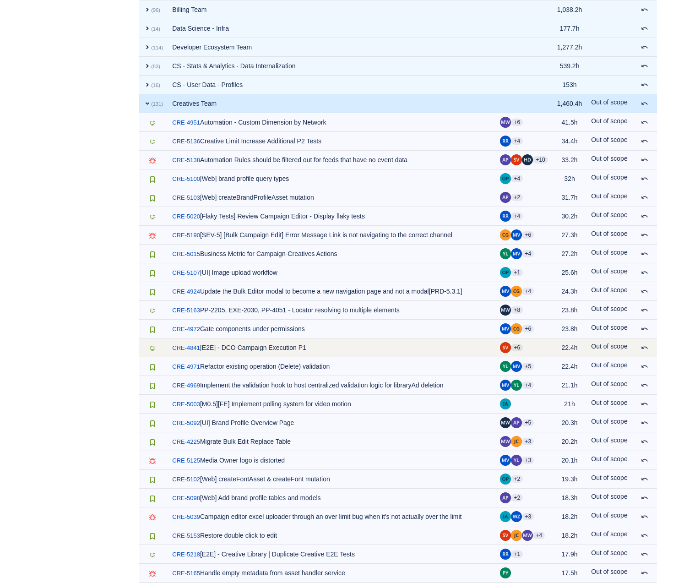
scroll to position [813, 0]
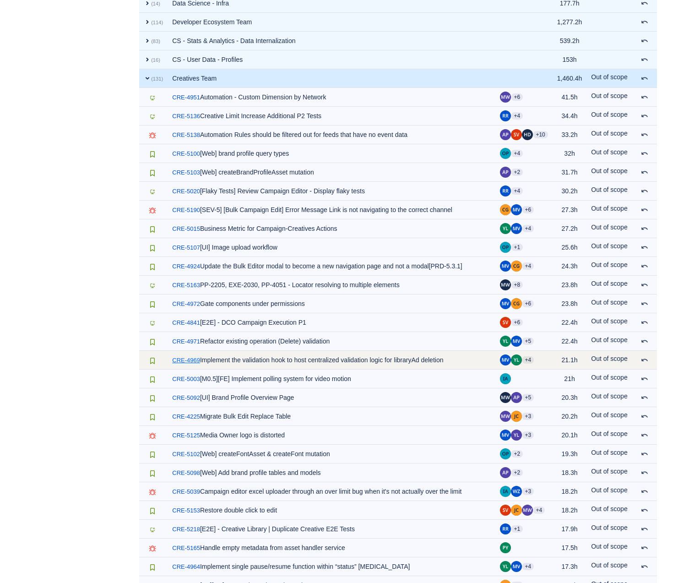
click at [189, 356] on link "CRE-4969" at bounding box center [186, 360] width 28 height 9
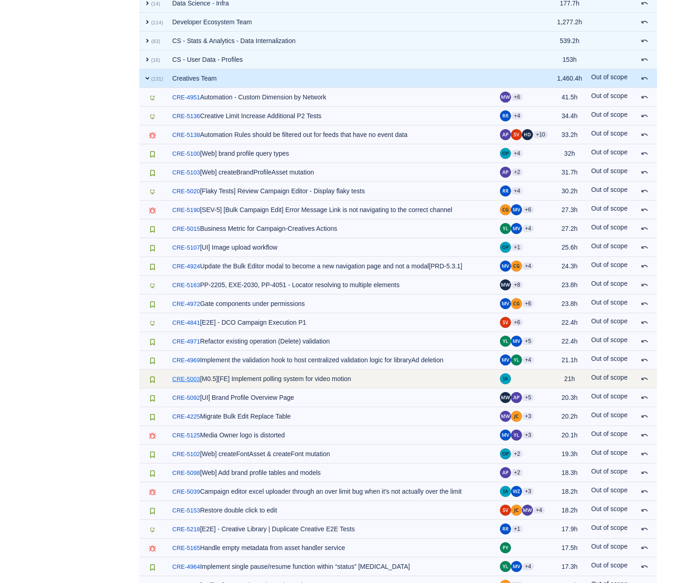
click at [182, 375] on link "CRE-5003" at bounding box center [186, 378] width 28 height 9
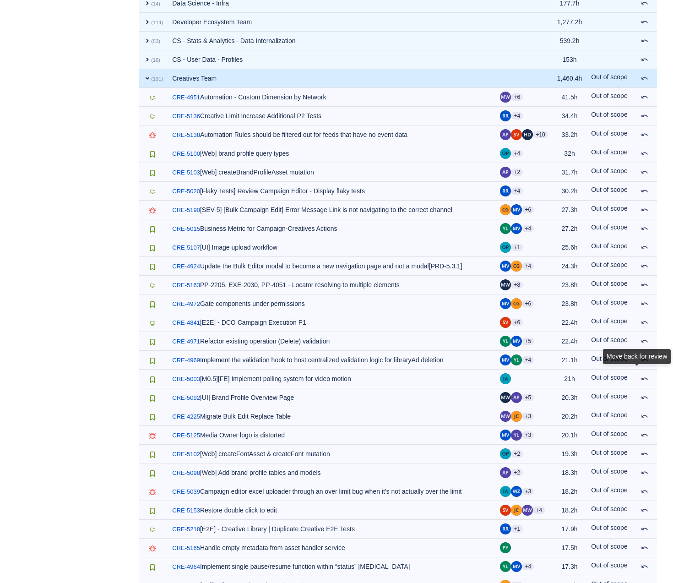
click at [645, 368] on div "Move back for review" at bounding box center [637, 358] width 68 height 19
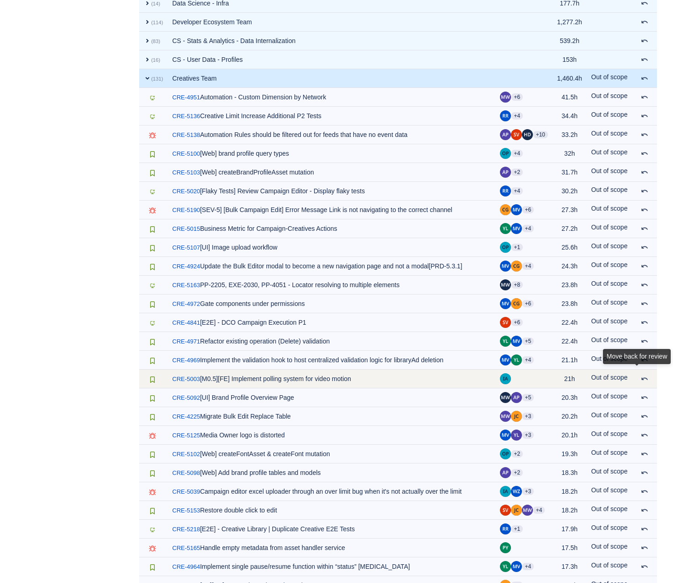
click at [656, 380] on td at bounding box center [644, 378] width 25 height 19
click at [648, 377] on span at bounding box center [644, 378] width 7 height 7
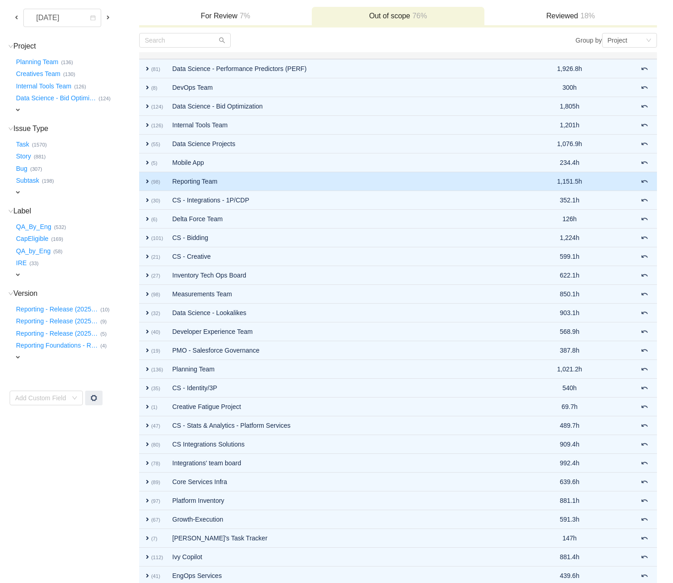
scroll to position [0, 0]
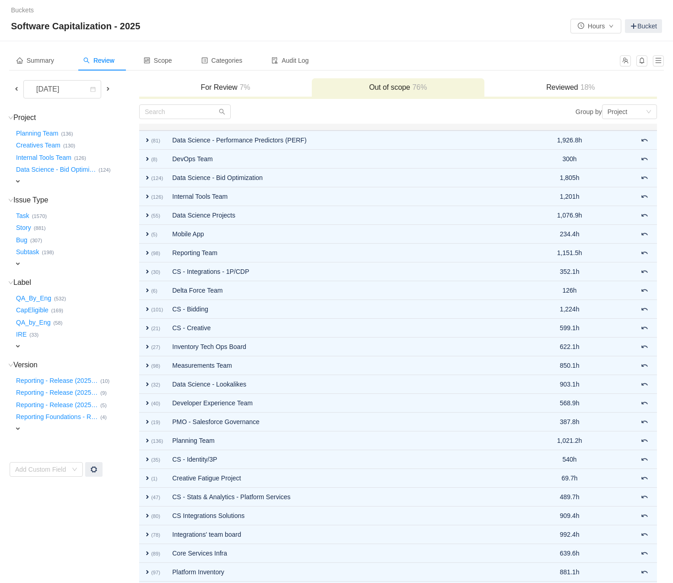
click at [254, 88] on h3 "For Review 7%" at bounding box center [225, 87] width 163 height 9
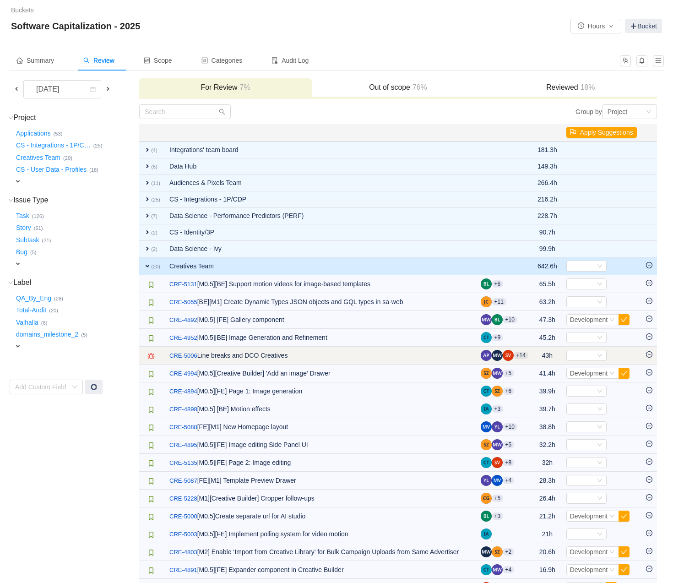
click at [649, 354] on icon "icon: minus-circle" at bounding box center [649, 354] width 6 height 6
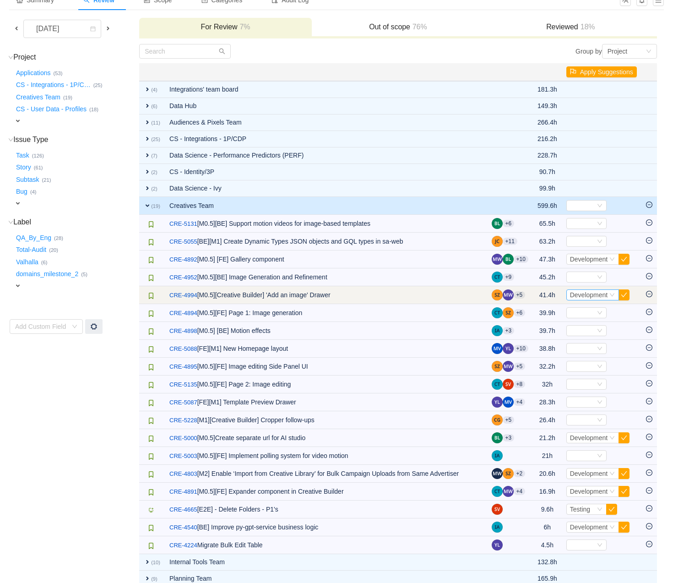
scroll to position [65, 0]
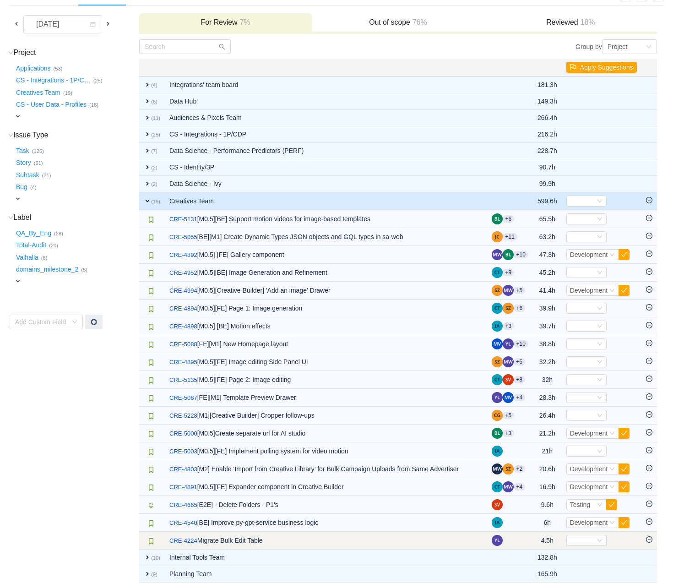
click at [650, 537] on icon "icon: minus-circle" at bounding box center [649, 539] width 6 height 6
click at [651, 539] on icon "icon: minus-circle" at bounding box center [649, 539] width 6 height 6
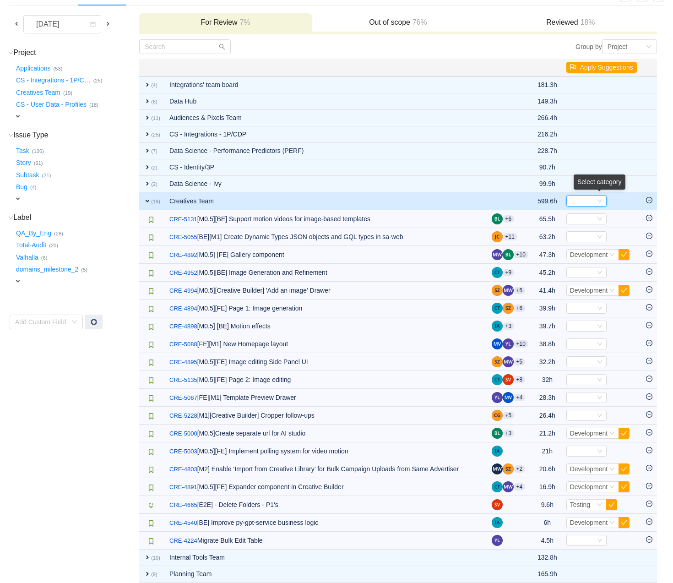
click at [599, 201] on icon "icon: down" at bounding box center [599, 200] width 5 height 5
click at [588, 232] on span "Development" at bounding box center [588, 230] width 38 height 7
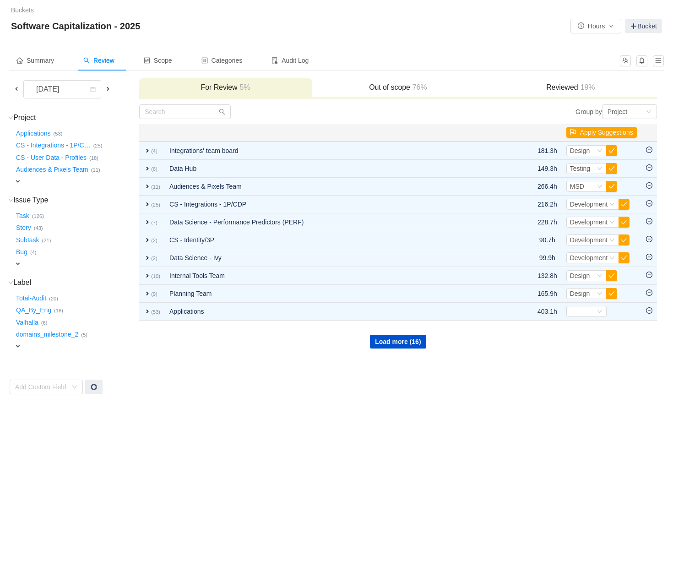
scroll to position [0, 0]
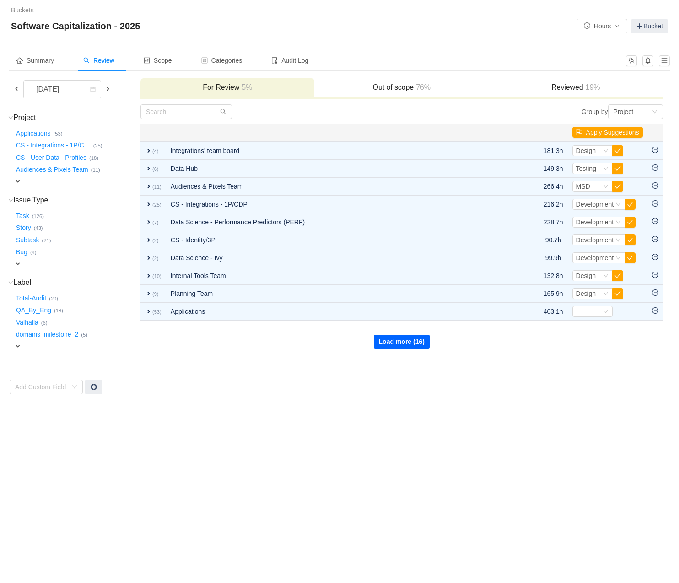
click at [409, 341] on button "Load more (16)" at bounding box center [402, 342] width 56 height 14
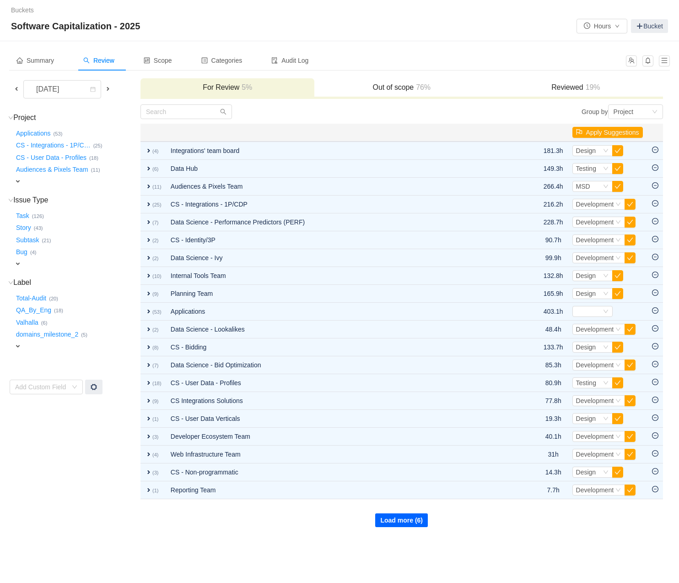
click at [407, 517] on button "Load more (6)" at bounding box center [401, 520] width 53 height 14
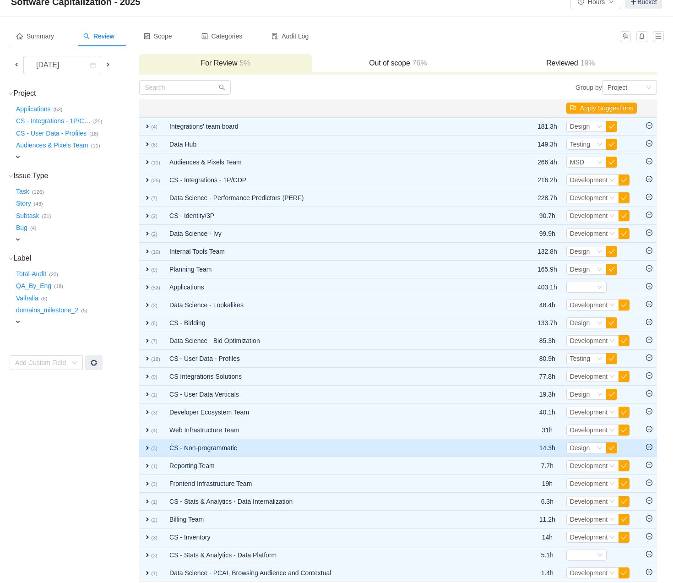
scroll to position [31, 0]
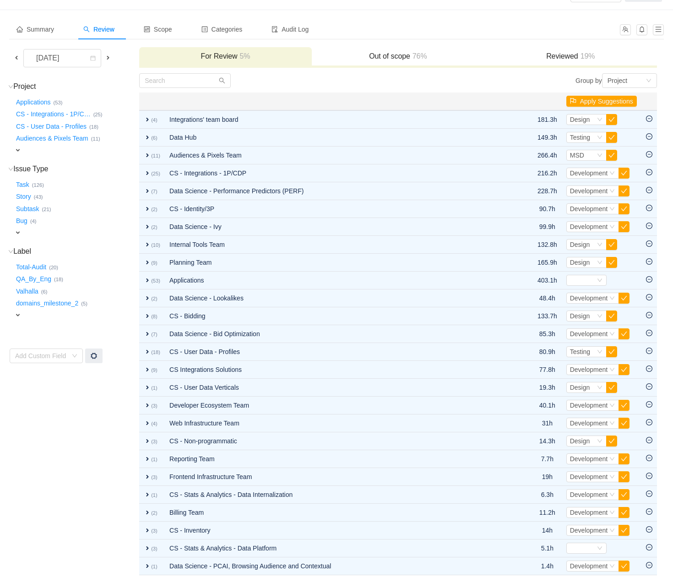
click at [377, 52] on h3 "Out of scope 76%" at bounding box center [397, 56] width 163 height 9
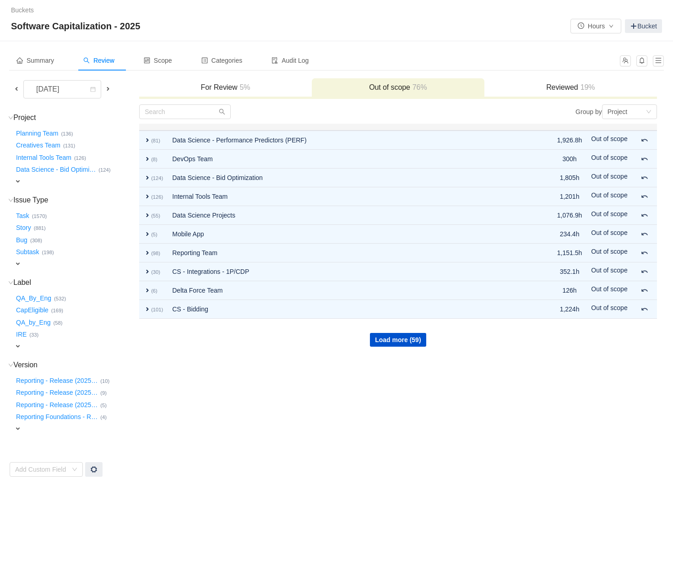
scroll to position [0, 0]
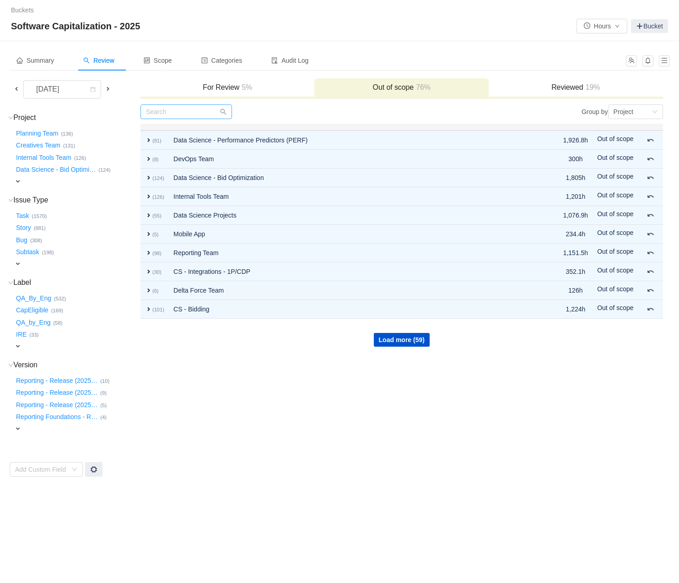
click at [223, 90] on h3 "For Review 5%" at bounding box center [227, 87] width 165 height 9
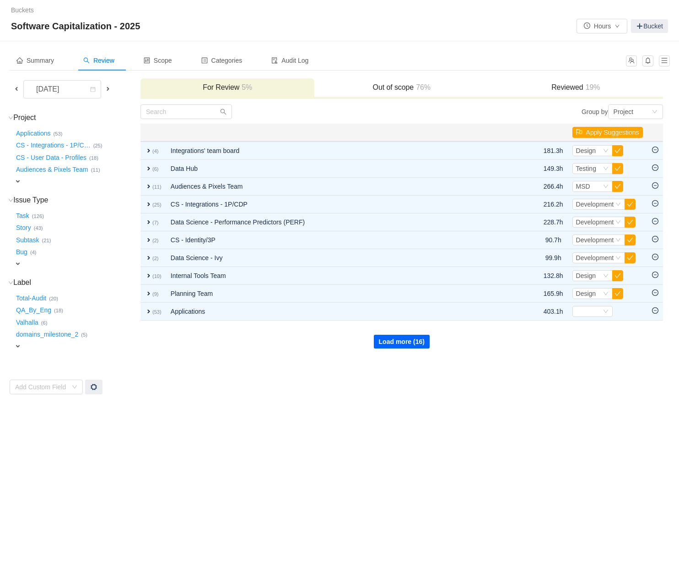
click at [418, 339] on button "Load more (16)" at bounding box center [402, 342] width 56 height 14
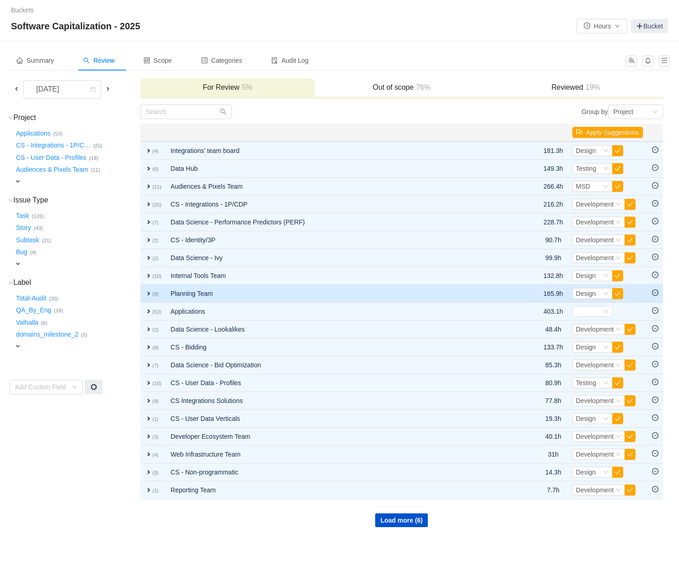
click at [146, 292] on span "expand" at bounding box center [148, 293] width 7 height 7
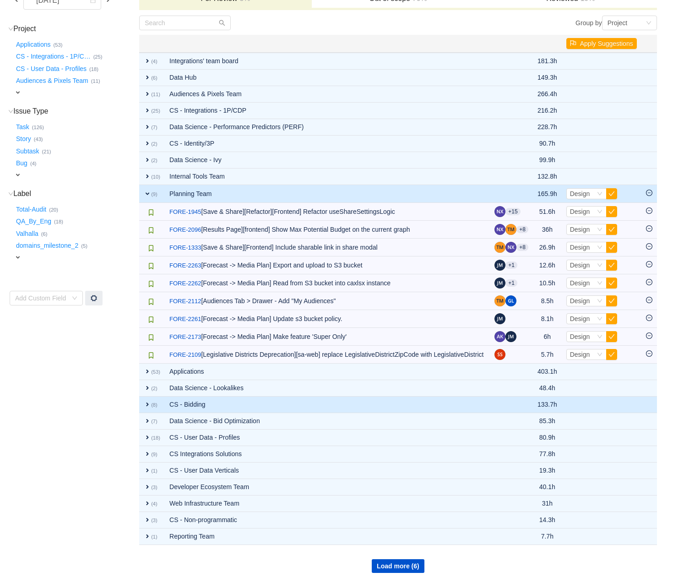
scroll to position [95, 0]
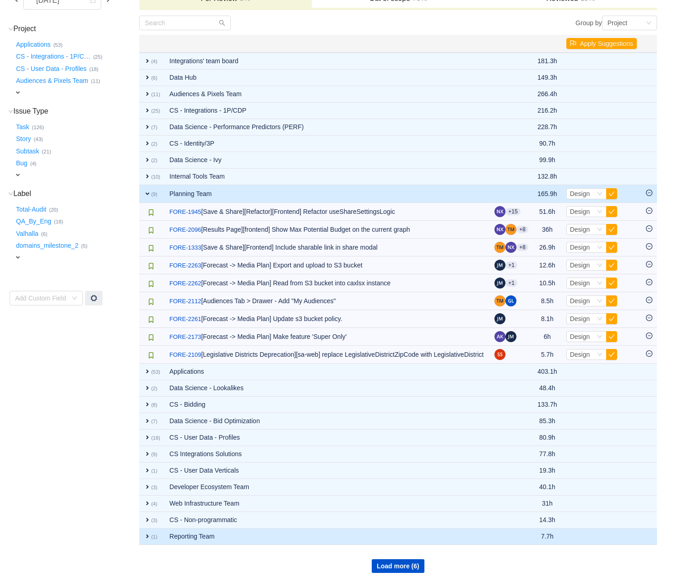
click at [149, 539] on span "expand" at bounding box center [147, 535] width 7 height 7
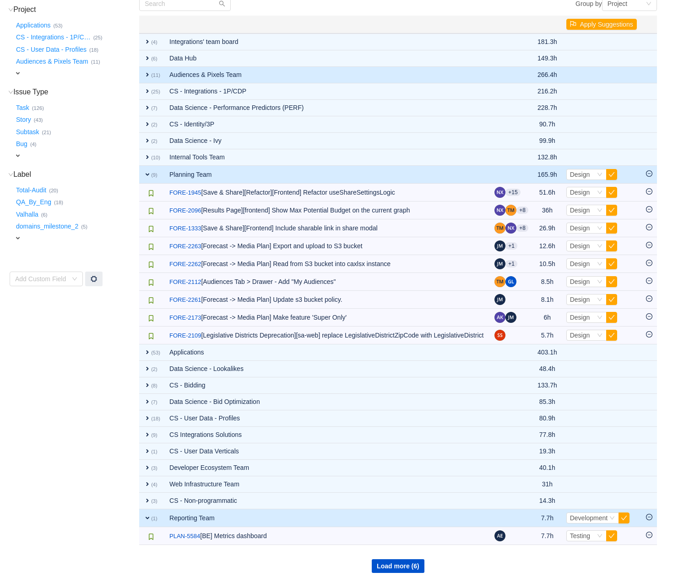
scroll to position [114, 0]
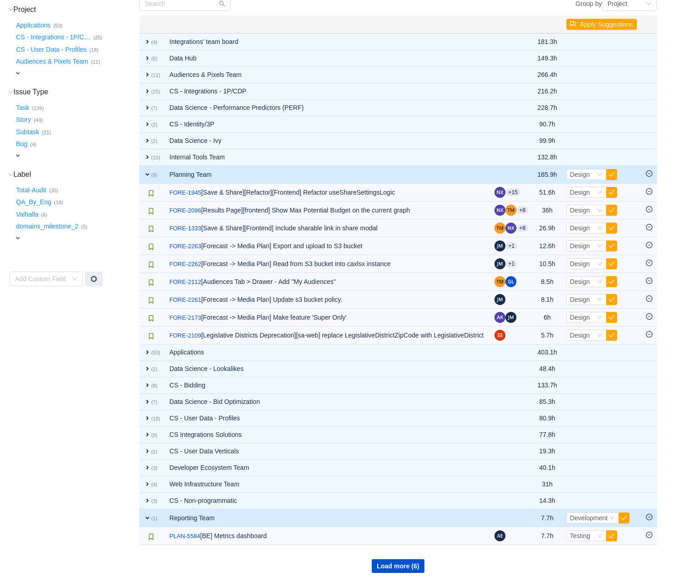
click at [149, 171] on span "expand" at bounding box center [147, 174] width 7 height 7
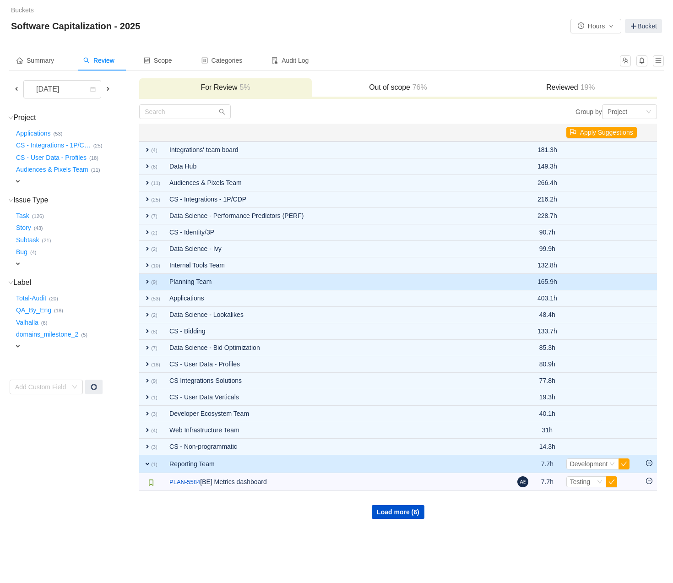
scroll to position [0, 0]
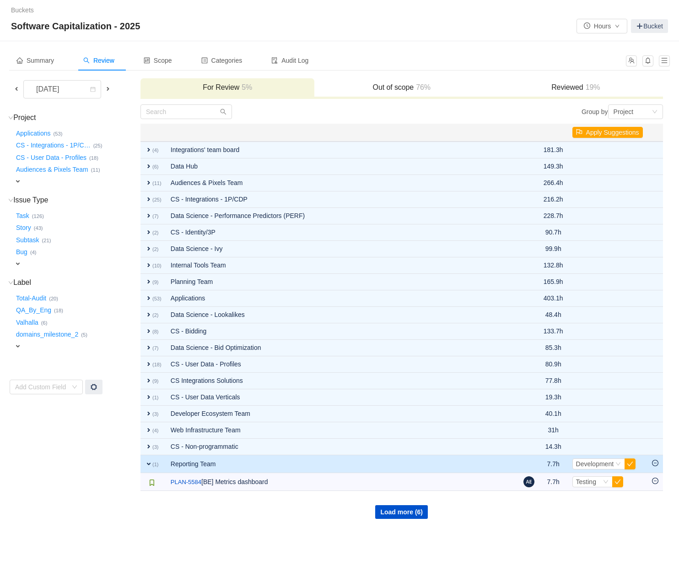
click at [397, 80] on div "Out of scope 76%" at bounding box center [402, 88] width 174 height 20
click at [401, 86] on h3 "Out of scope 76%" at bounding box center [401, 87] width 165 height 9
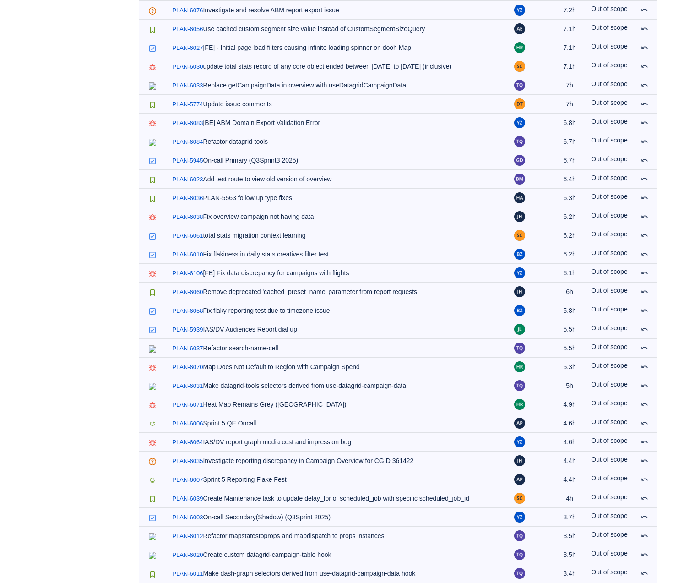
scroll to position [1607, 0]
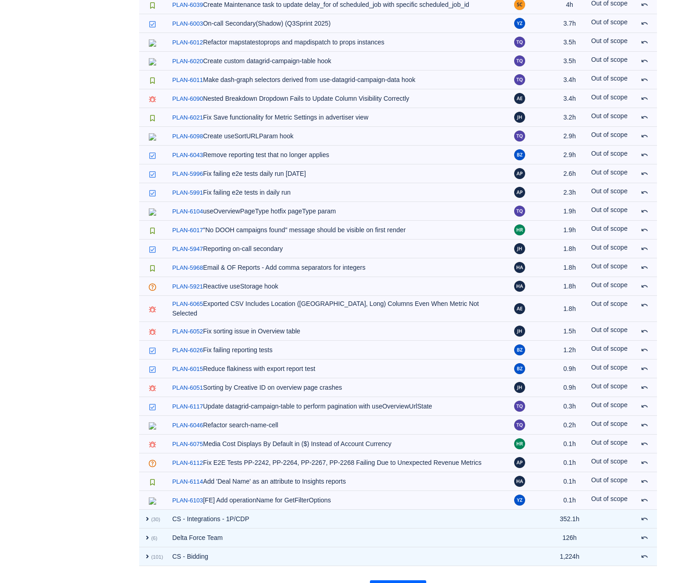
click at [396, 580] on button "Load more (59)" at bounding box center [398, 587] width 56 height 14
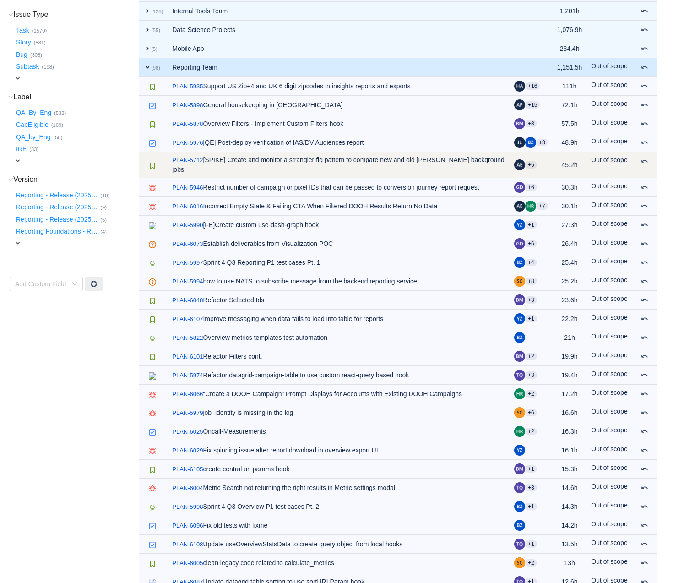
scroll to position [0, 0]
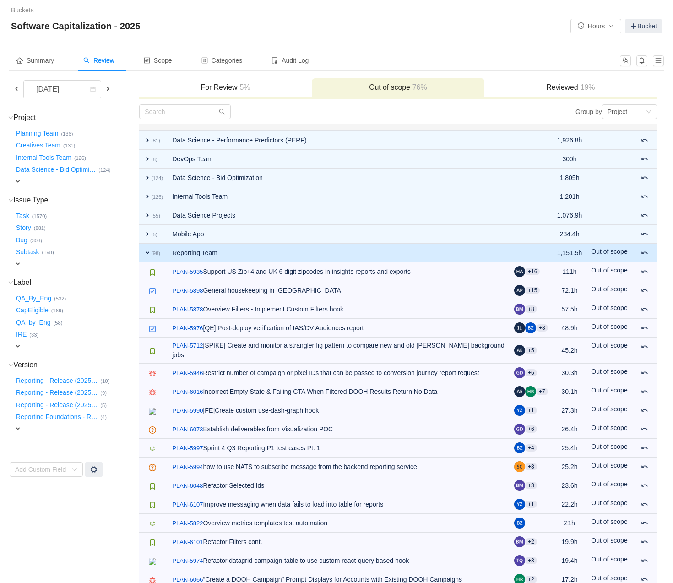
click at [239, 253] on td "Reporting Team" at bounding box center [339, 253] width 342 height 19
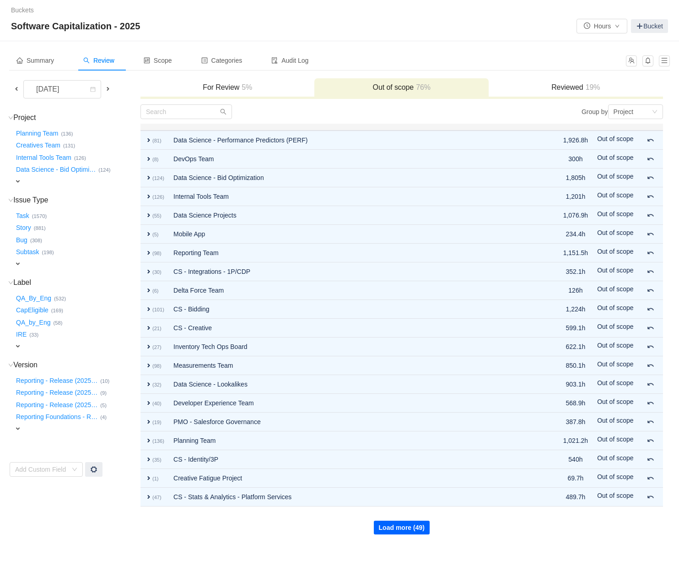
click at [384, 521] on button "Load more (49)" at bounding box center [402, 528] width 56 height 14
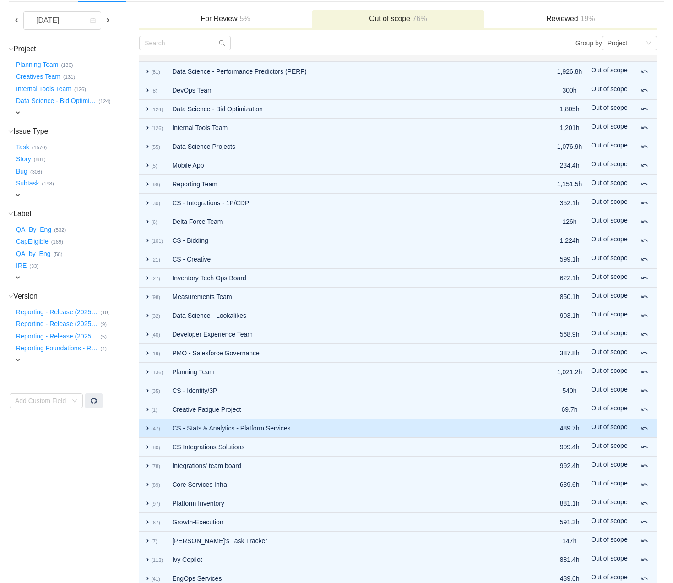
scroll to position [147, 0]
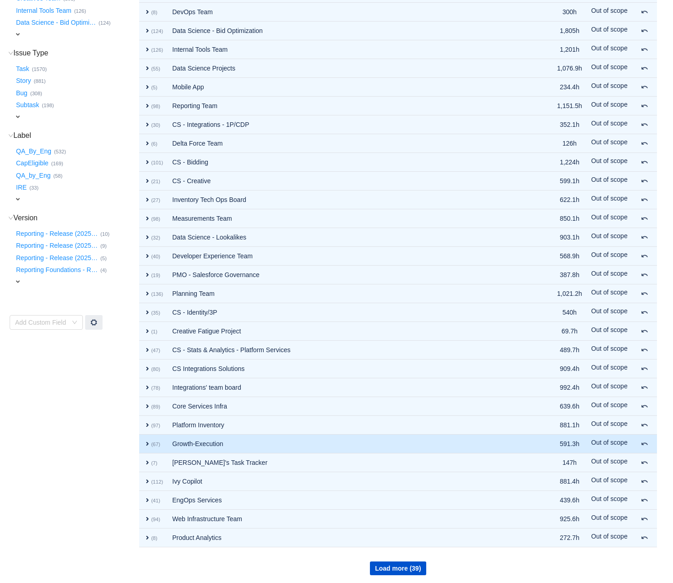
click at [244, 439] on td "Growth-Execution" at bounding box center [349, 443] width 362 height 19
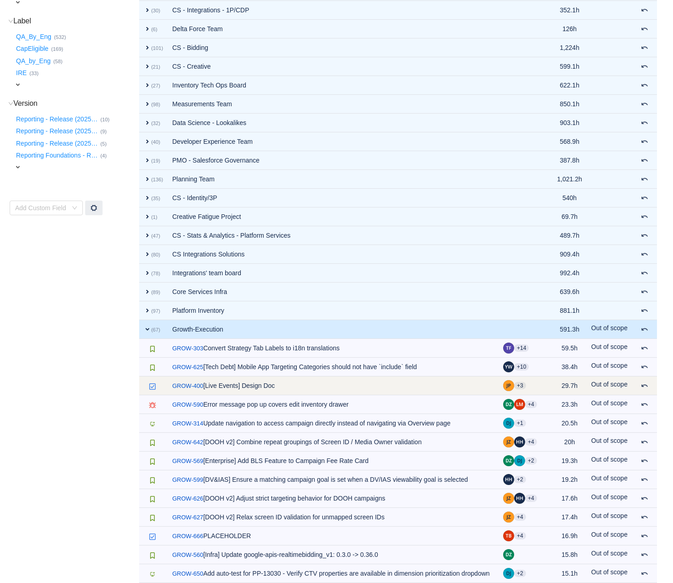
scroll to position [262, 0]
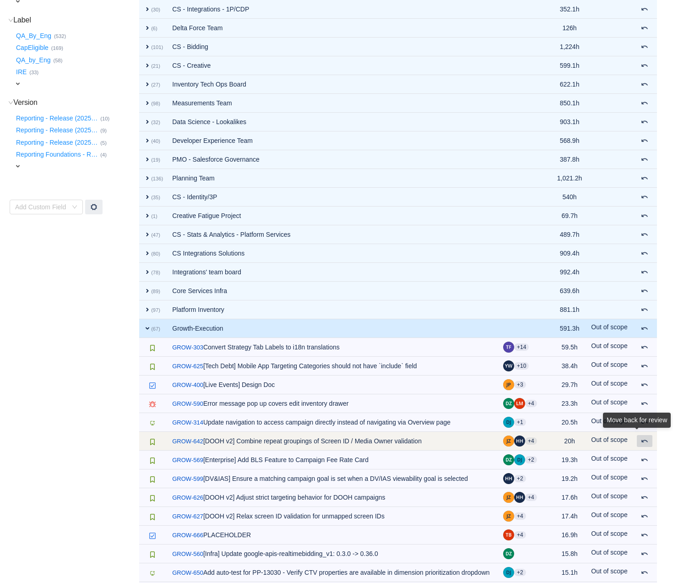
click at [646, 442] on span at bounding box center [644, 440] width 7 height 7
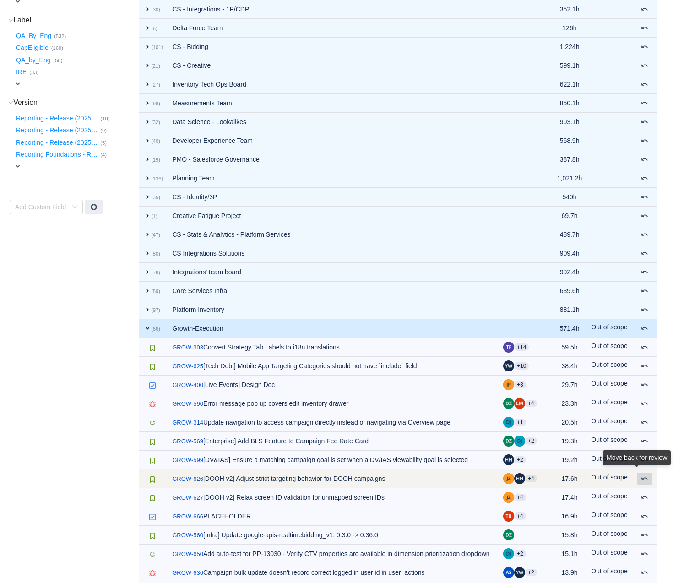
click at [645, 469] on div "Move back for review" at bounding box center [637, 459] width 68 height 19
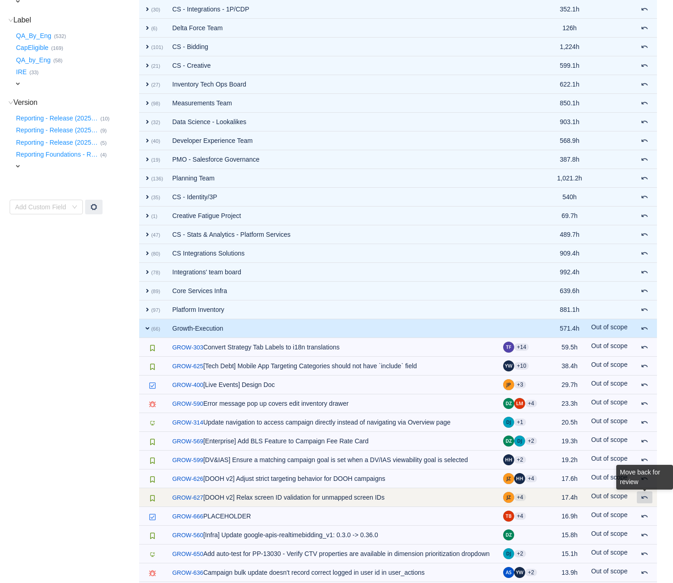
click at [644, 320] on body "Buckets / / Software Capitalization - 2025 Hours Bucket Summary Review Scope Ca…" at bounding box center [336, 29] width 673 height 583
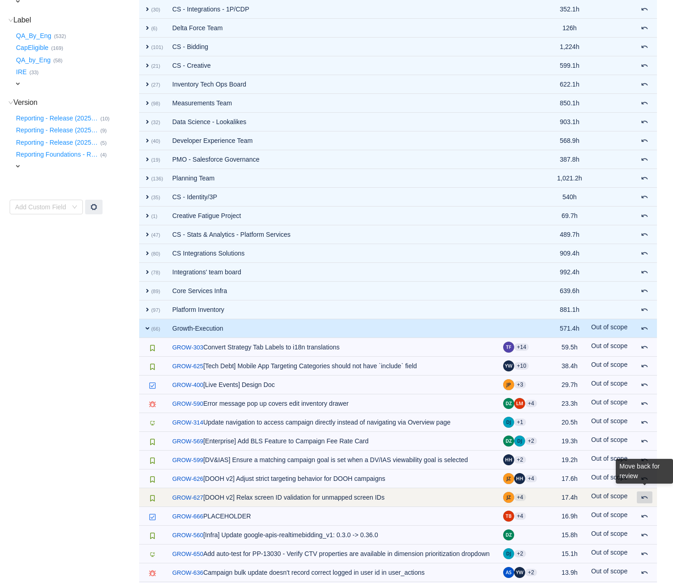
click at [644, 493] on span at bounding box center [644, 496] width 7 height 7
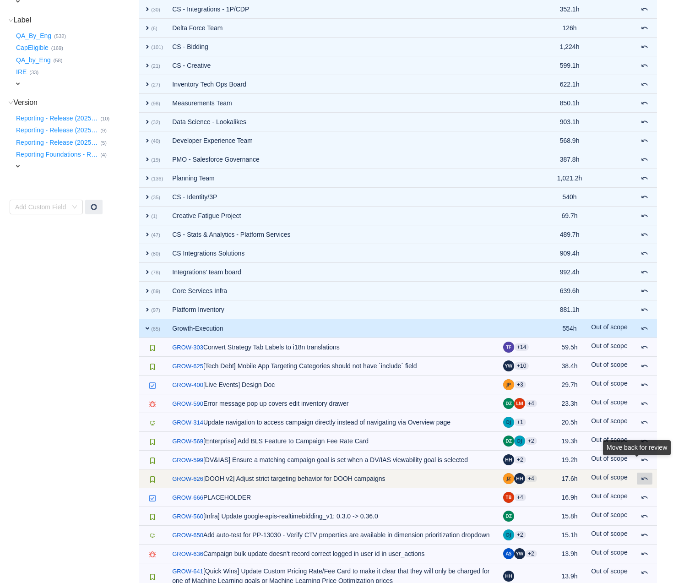
click at [645, 477] on span at bounding box center [644, 478] width 7 height 7
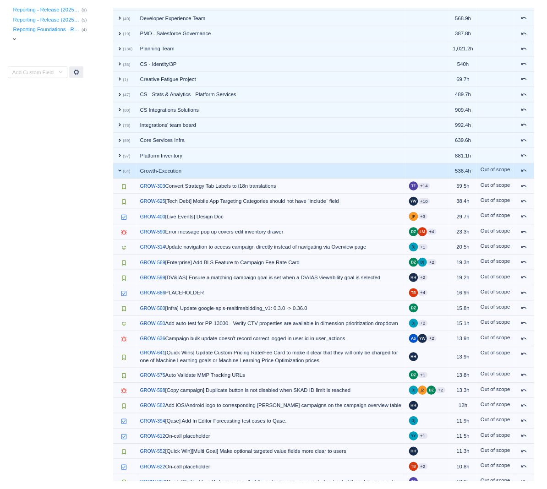
scroll to position [0, 0]
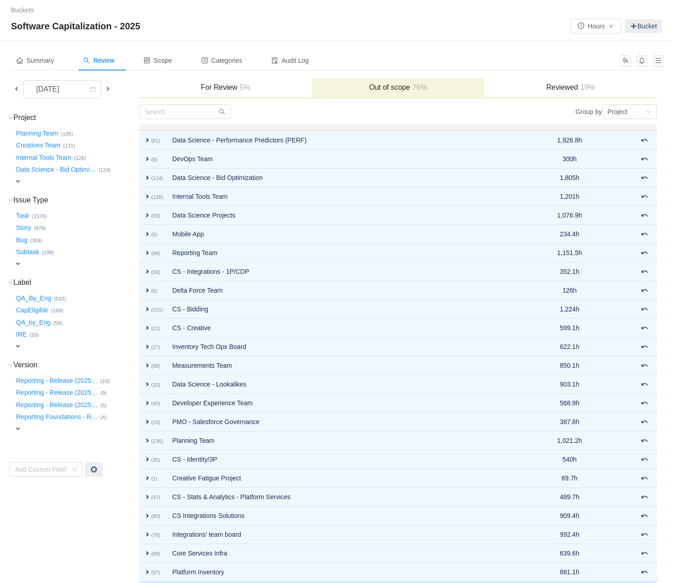
click at [226, 90] on h3 "For Review 5%" at bounding box center [225, 87] width 163 height 9
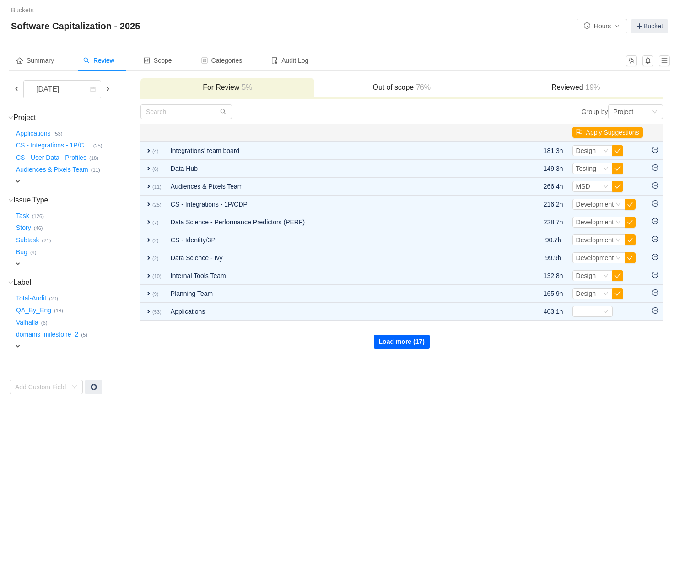
click at [406, 339] on button "Load more (17)" at bounding box center [402, 342] width 56 height 14
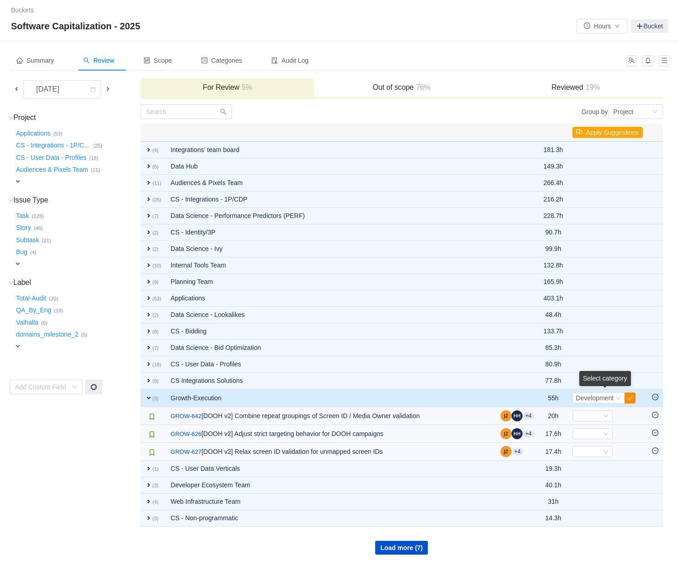
click at [631, 397] on button "button" at bounding box center [630, 397] width 11 height 11
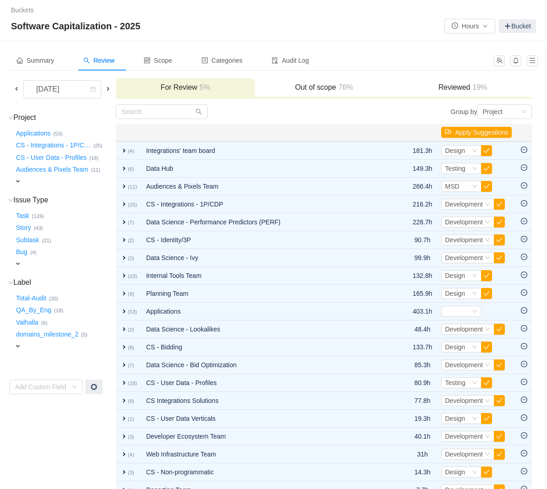
click at [314, 87] on h3 "Out of scope 76%" at bounding box center [324, 87] width 130 height 9
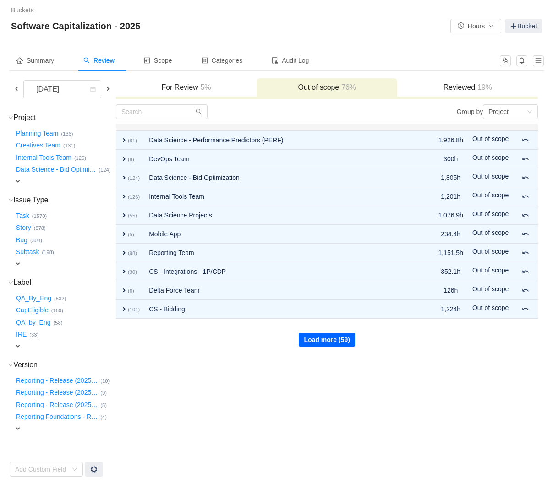
click at [341, 335] on button "Load more (59)" at bounding box center [326, 340] width 56 height 14
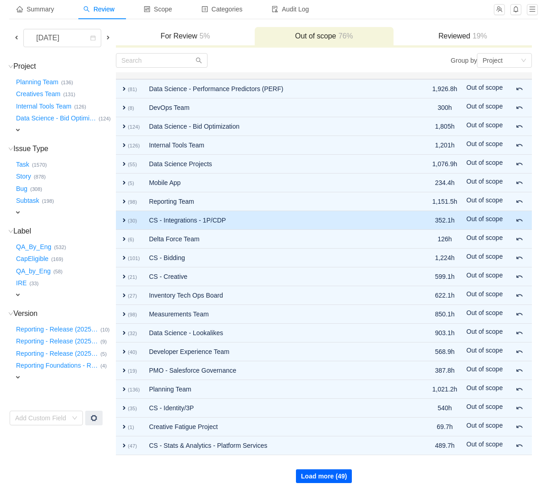
scroll to position [54, 0]
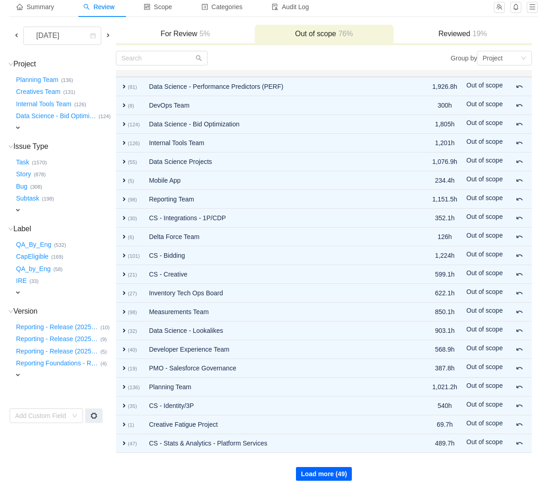
click at [313, 473] on button "Load more (49)" at bounding box center [324, 474] width 56 height 14
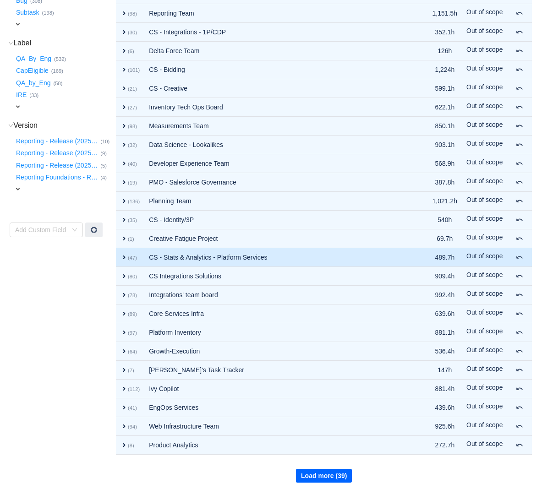
scroll to position [241, 0]
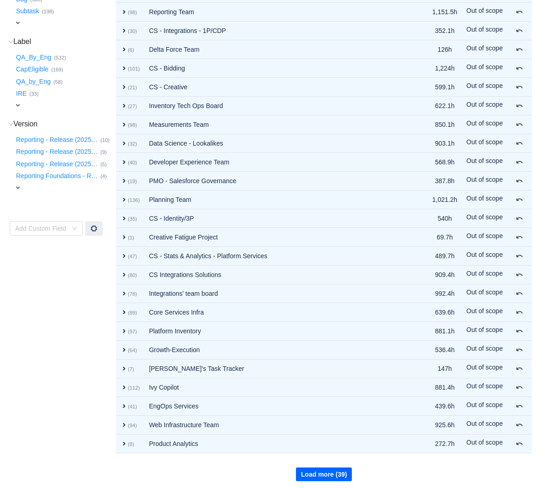
click at [321, 475] on button "Load more (39)" at bounding box center [324, 474] width 56 height 14
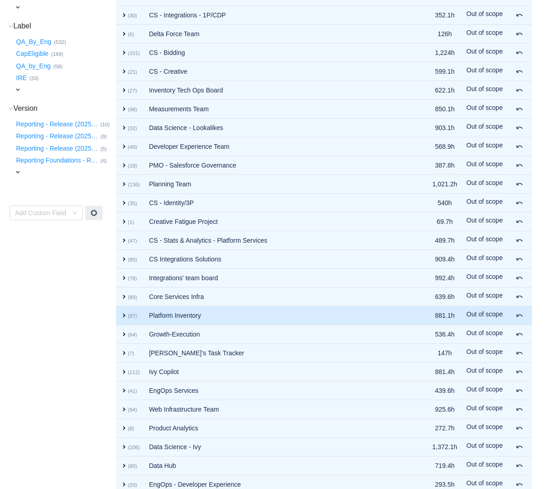
scroll to position [428, 0]
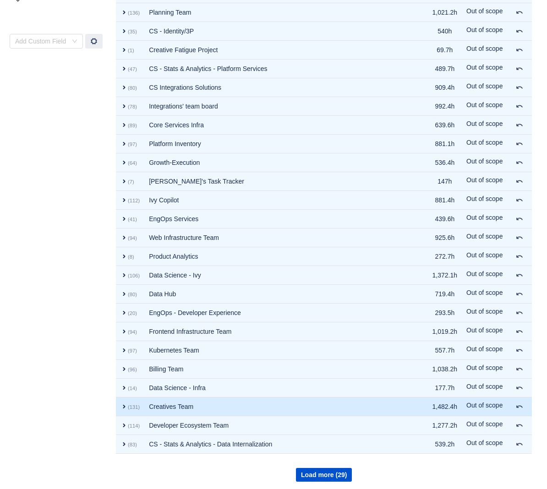
drag, startPoint x: 177, startPoint y: 409, endPoint x: 169, endPoint y: 408, distance: 7.8
click at [177, 409] on td "Creatives Team" at bounding box center [277, 406] width 266 height 19
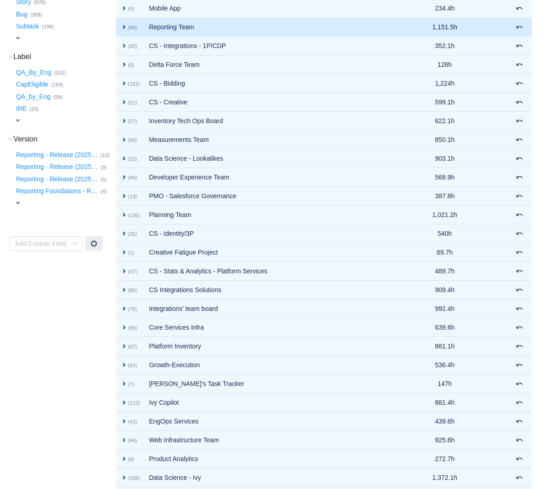
scroll to position [0, 0]
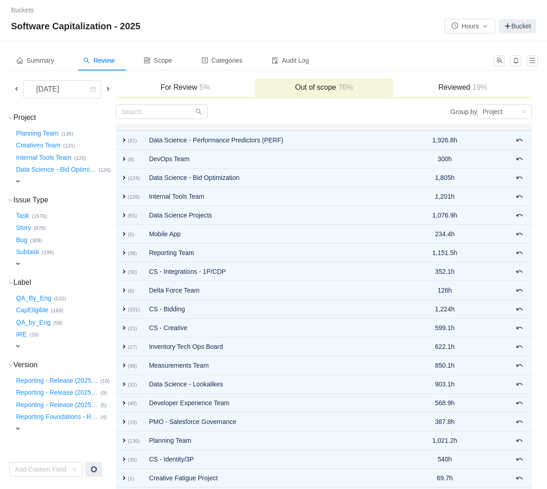
click at [452, 81] on div "Reviewed 19%" at bounding box center [462, 88] width 139 height 20
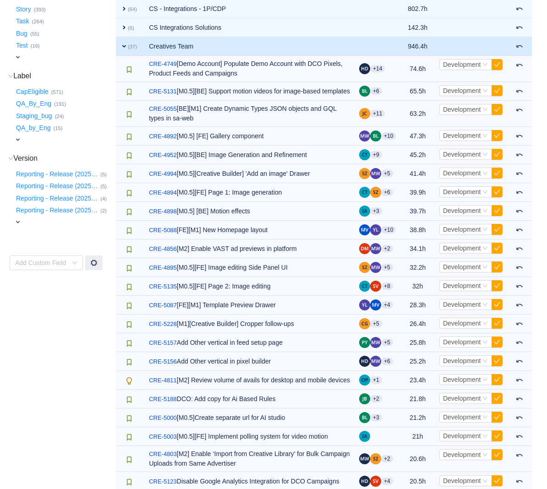
scroll to position [207, 0]
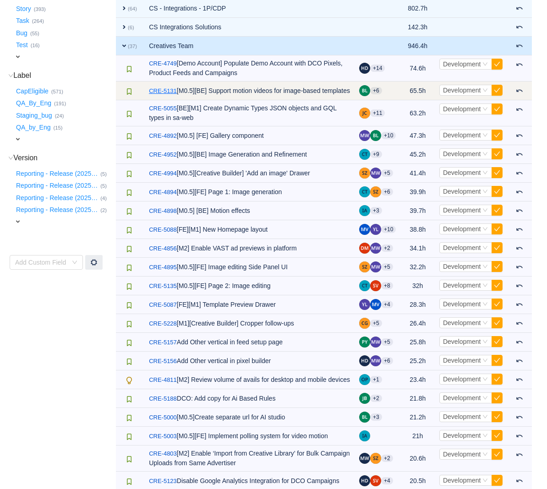
click at [171, 89] on link "CRE-5131" at bounding box center [163, 91] width 28 height 9
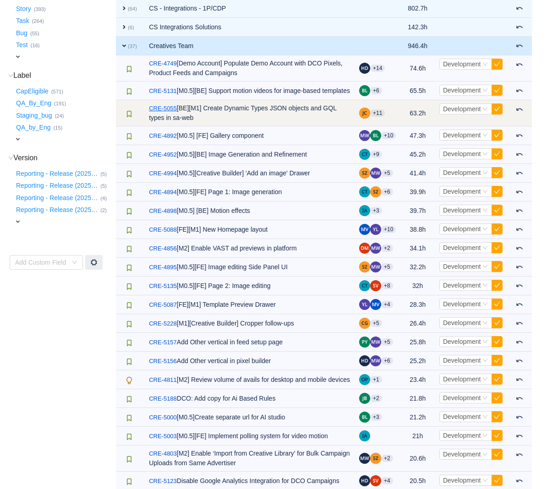
click at [168, 113] on link "CRE-5055" at bounding box center [163, 108] width 28 height 9
click at [169, 113] on link "CRE-5055" at bounding box center [163, 108] width 28 height 9
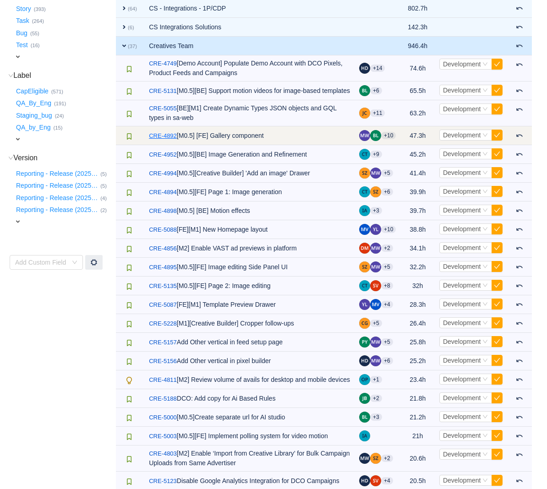
click at [162, 141] on link "CRE-4892" at bounding box center [163, 135] width 28 height 9
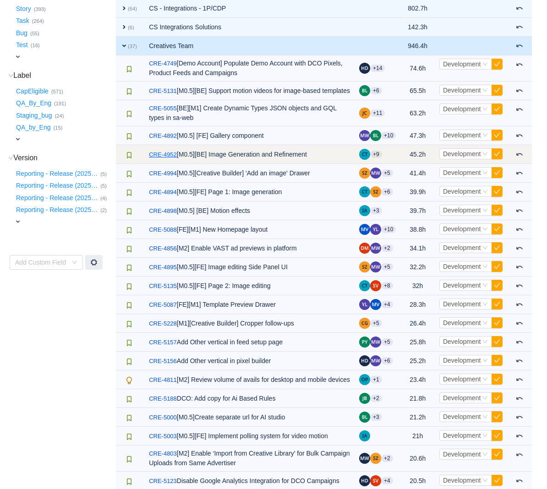
click at [170, 159] on link "CRE-4952" at bounding box center [163, 154] width 28 height 9
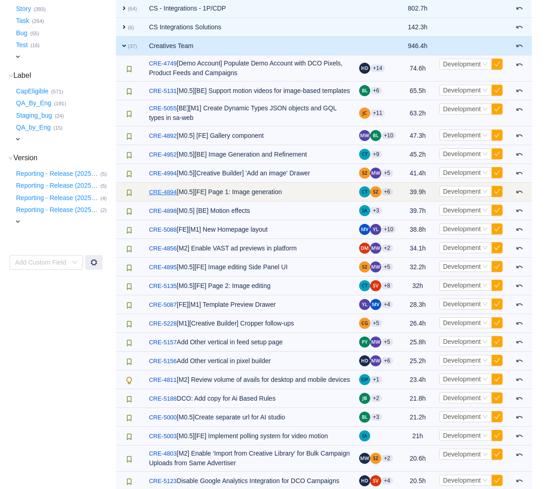
click at [161, 197] on link "CRE-4894" at bounding box center [163, 192] width 28 height 9
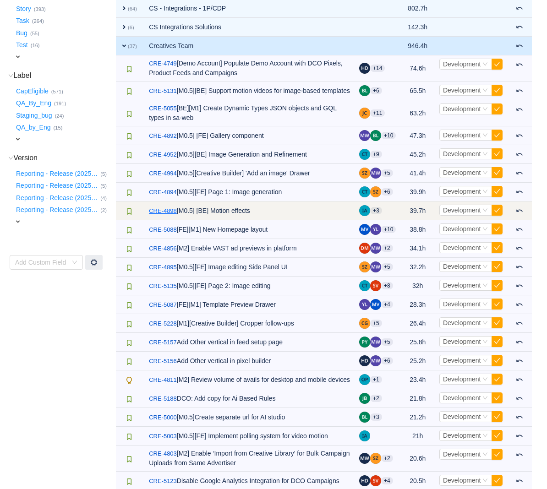
click at [166, 215] on link "CRE-4898" at bounding box center [163, 210] width 28 height 9
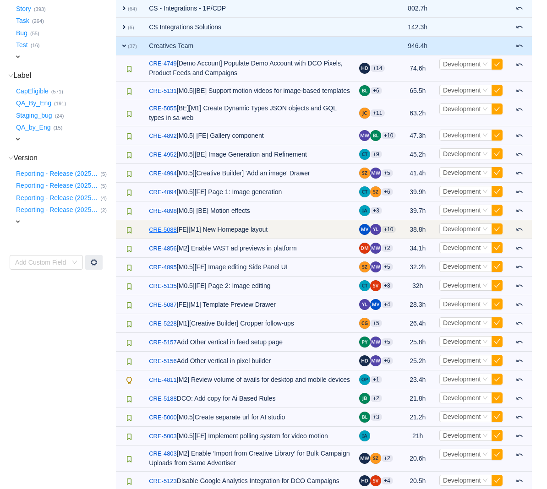
click at [164, 234] on link "CRE-5088" at bounding box center [163, 229] width 28 height 9
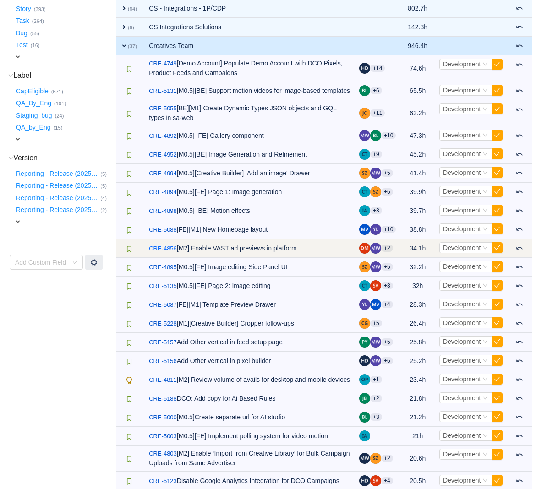
click at [168, 253] on link "CRE-4856" at bounding box center [163, 248] width 28 height 9
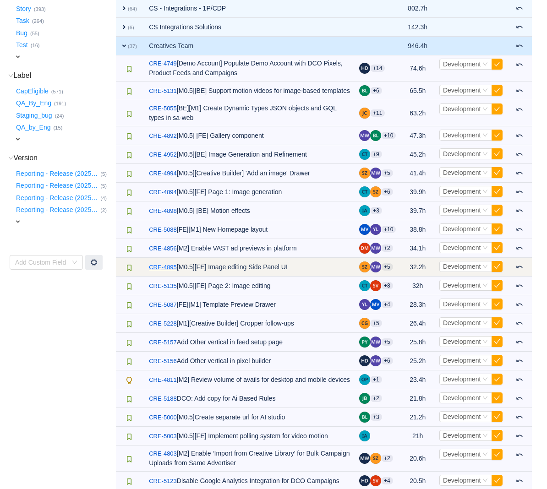
click at [163, 272] on link "CRE-4895" at bounding box center [163, 267] width 28 height 9
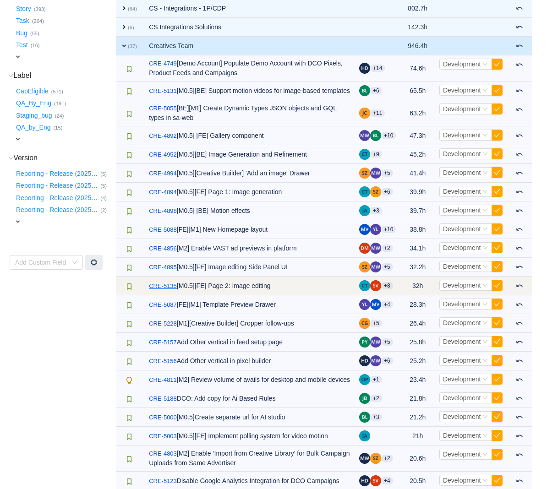
click at [158, 291] on link "CRE-5135" at bounding box center [163, 286] width 28 height 9
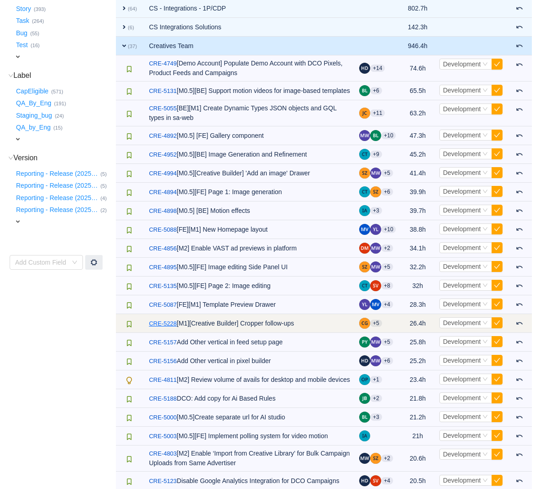
click at [163, 328] on link "CRE-5228" at bounding box center [163, 323] width 28 height 9
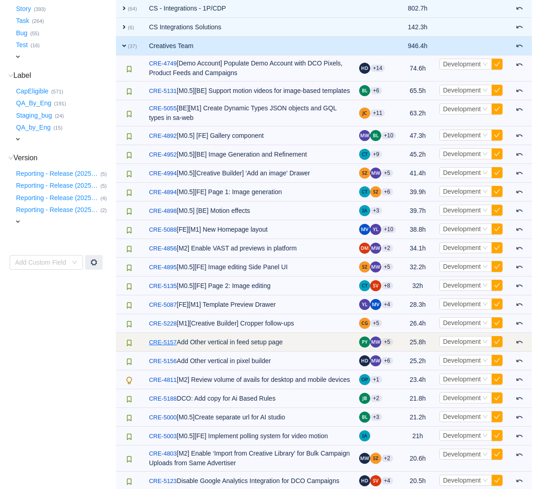
click at [160, 347] on link "CRE-5157" at bounding box center [163, 342] width 28 height 9
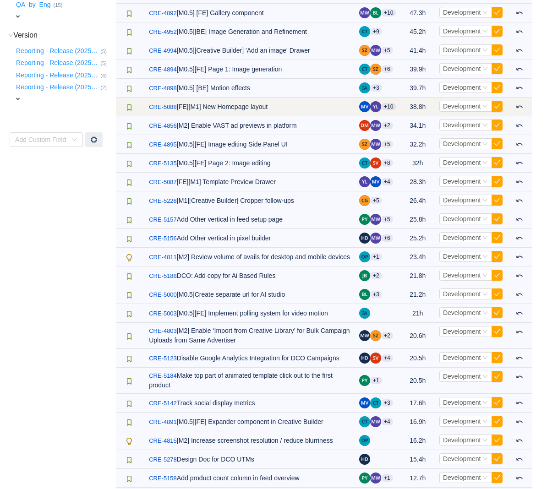
scroll to position [465, 0]
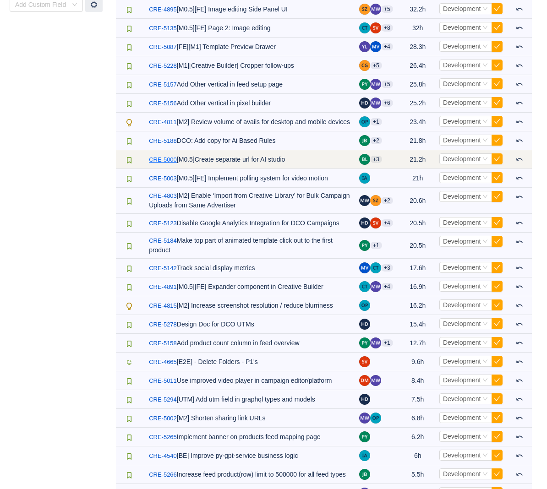
click at [168, 164] on link "CRE-5000" at bounding box center [163, 159] width 28 height 9
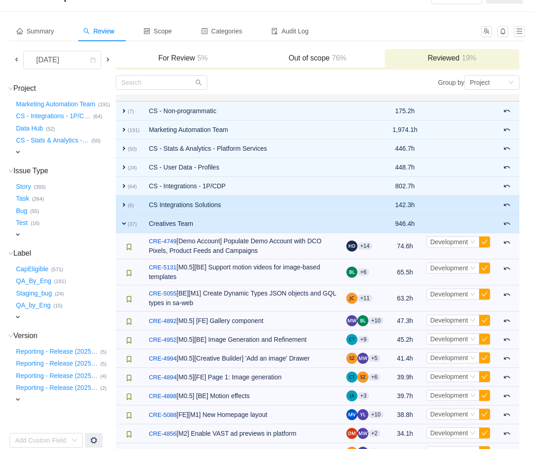
scroll to position [0, 0]
